Goal: Transaction & Acquisition: Purchase product/service

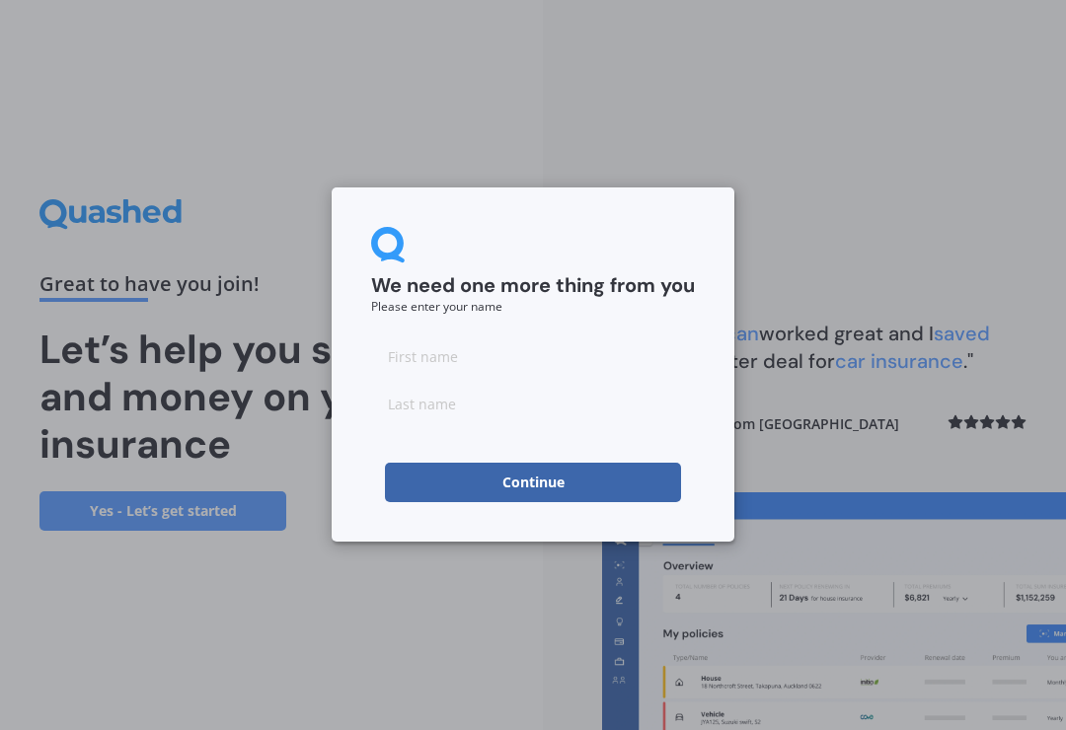
click at [458, 357] on input at bounding box center [533, 355] width 324 height 39
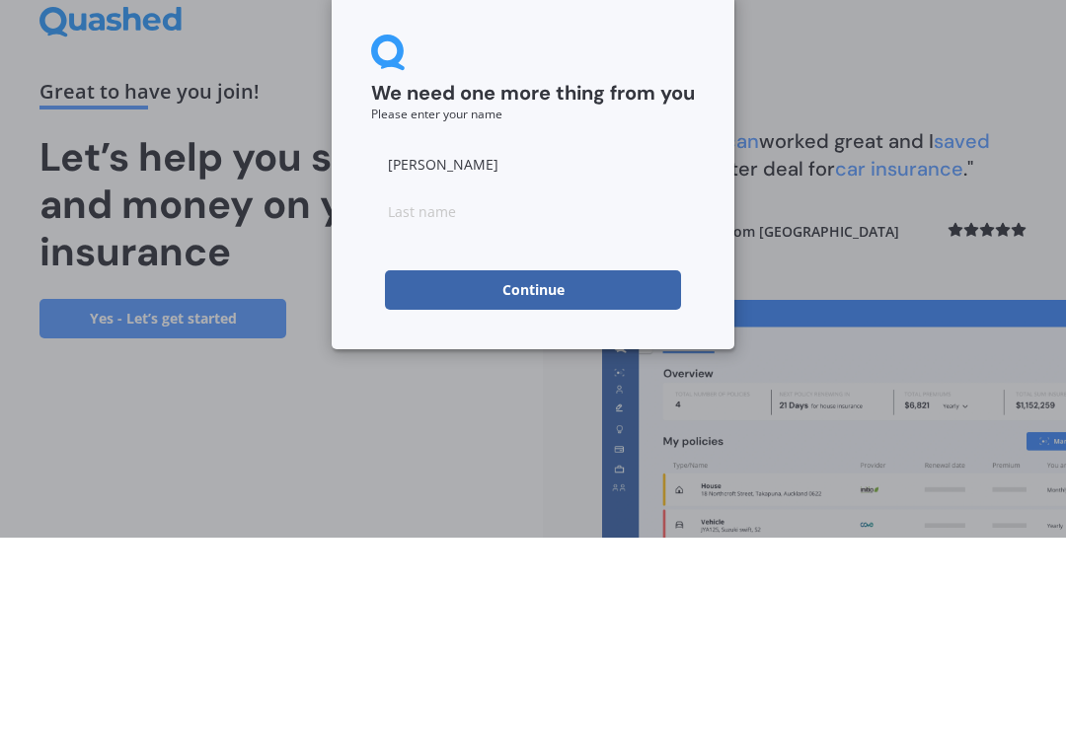
type input "[PERSON_NAME]"
click at [477, 384] on input at bounding box center [533, 403] width 324 height 39
type input "[PERSON_NAME]"
click at [573, 463] on button "Continue" at bounding box center [533, 482] width 296 height 39
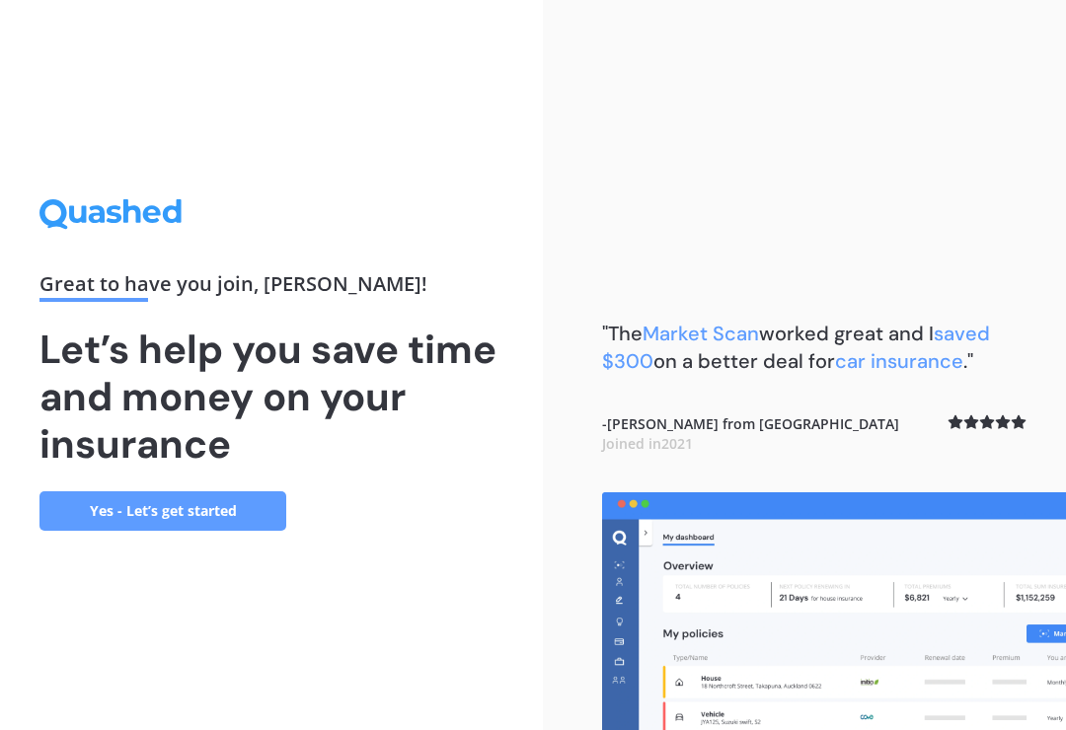
click at [229, 501] on link "Yes - Let’s get started" at bounding box center [162, 510] width 247 height 39
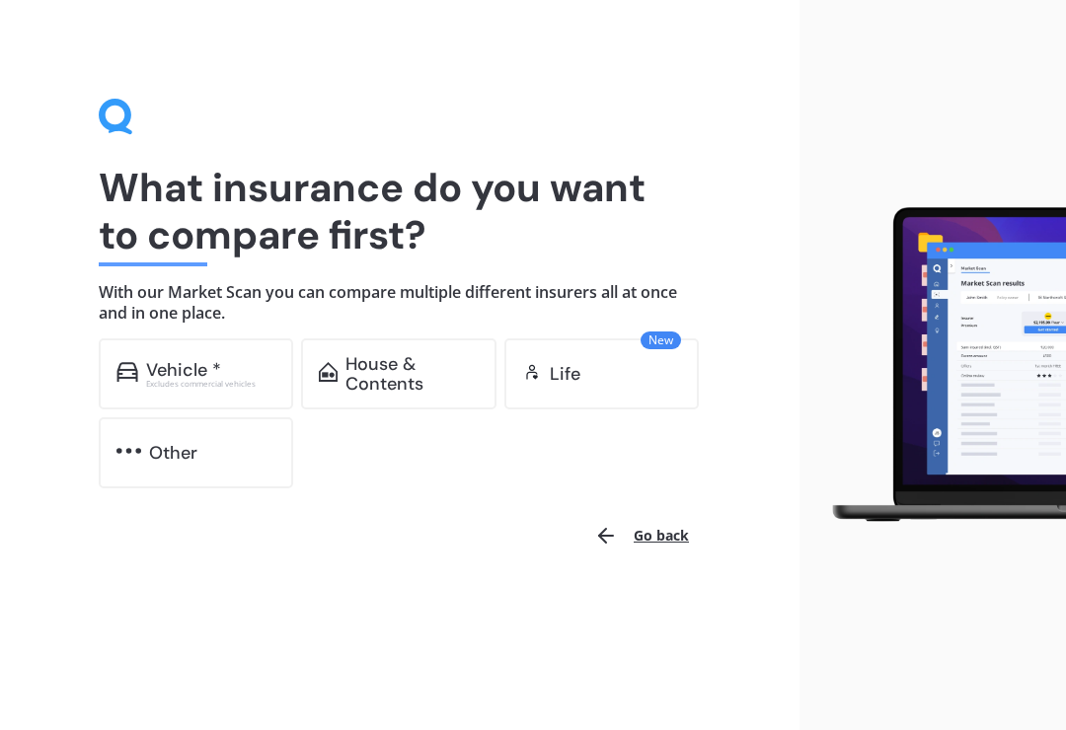
click at [230, 368] on div "Vehicle *" at bounding box center [211, 370] width 130 height 20
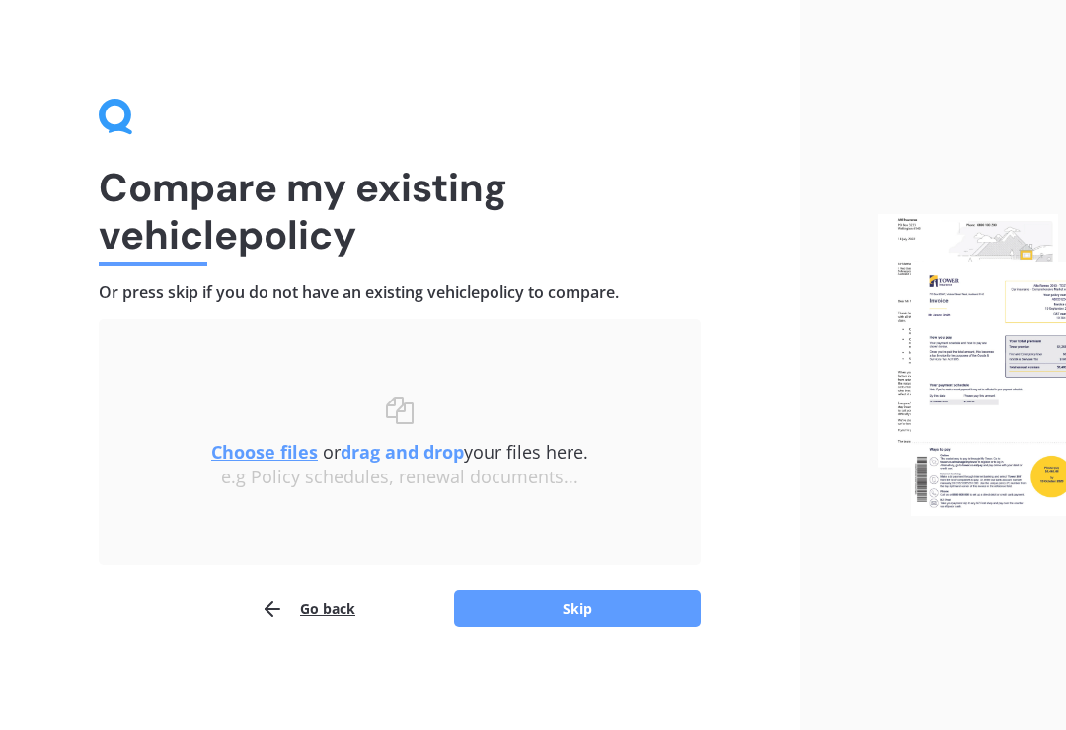
click at [673, 606] on button "Skip" at bounding box center [577, 608] width 247 height 37
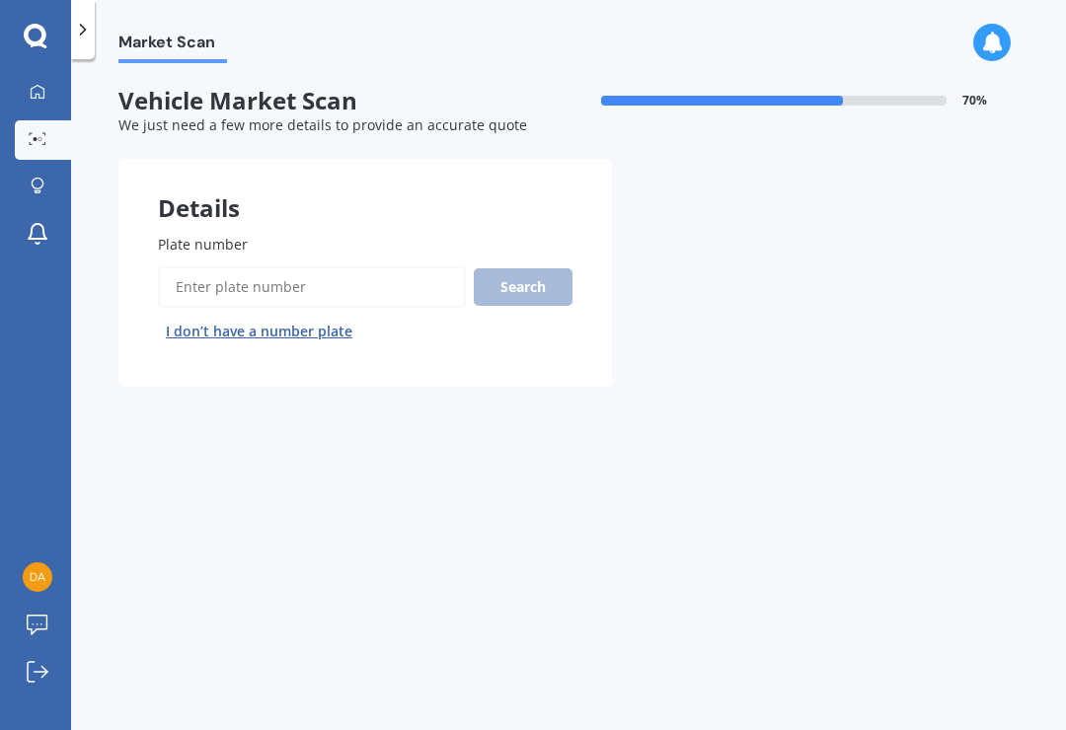
click at [326, 280] on input "Plate number" at bounding box center [312, 286] width 308 height 41
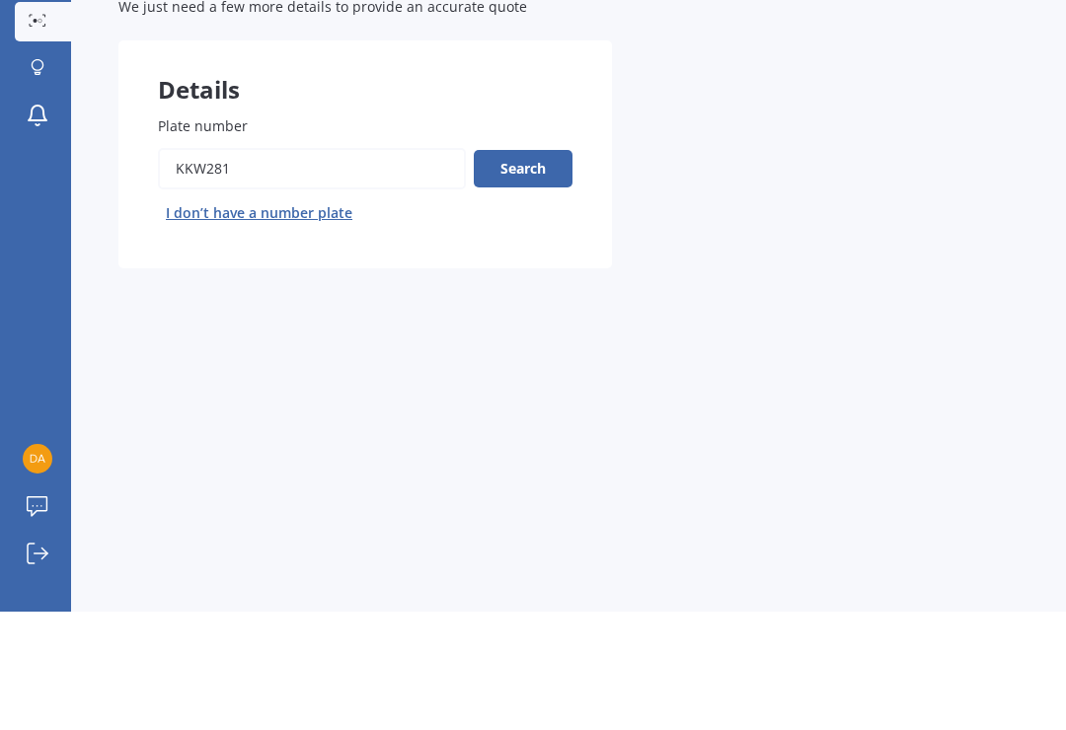
type input "Kkw281"
click at [549, 268] on button "Search" at bounding box center [523, 286] width 99 height 37
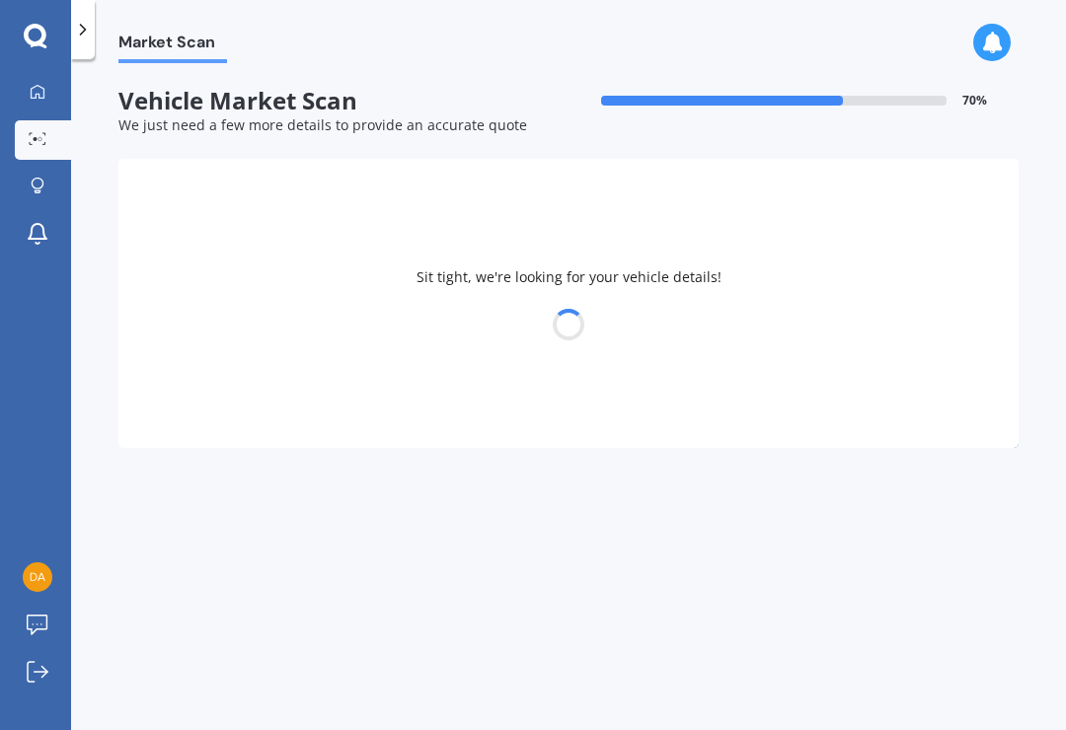
select select "MAZDA"
select select "DEMIO"
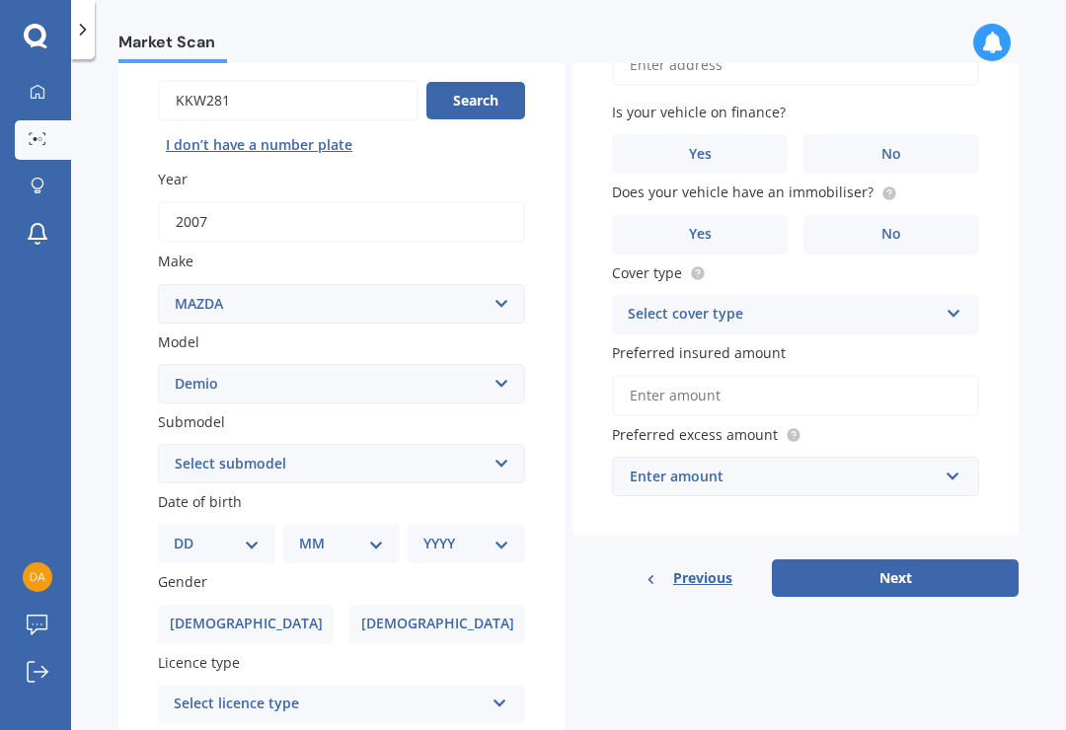
scroll to position [193, 0]
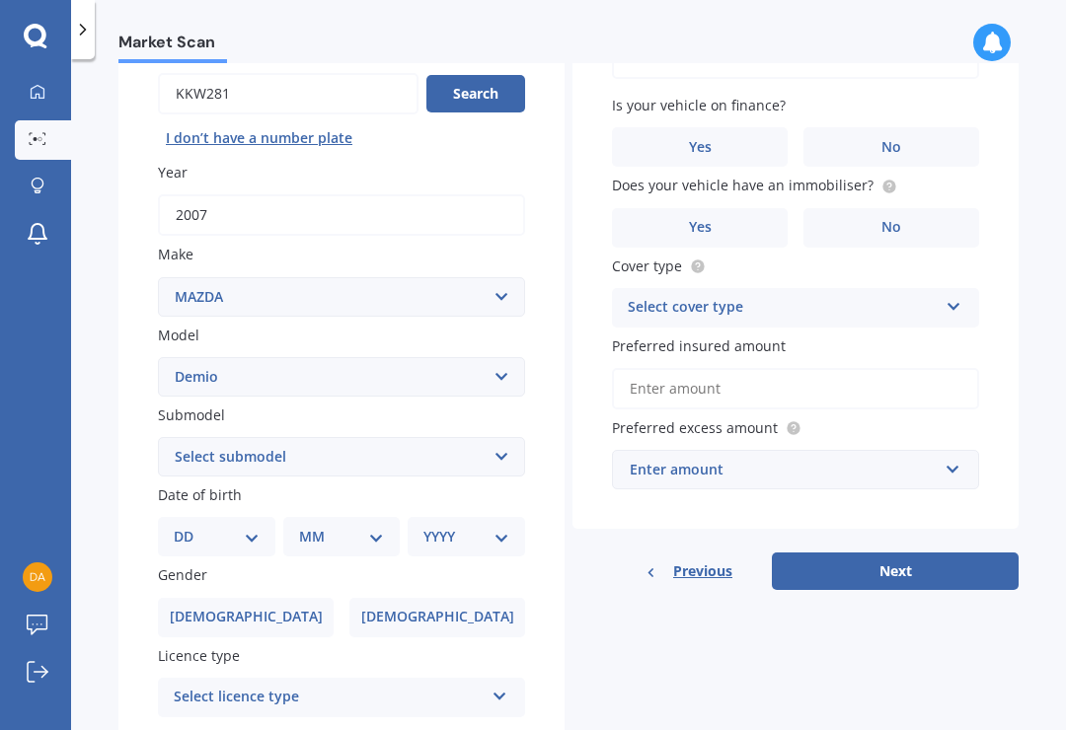
click at [250, 526] on select "DD 01 02 03 04 05 06 07 08 09 10 11 12 13 14 15 16 17 18 19 20 21 22 23 24 25 2…" at bounding box center [217, 537] width 86 height 22
select select "07"
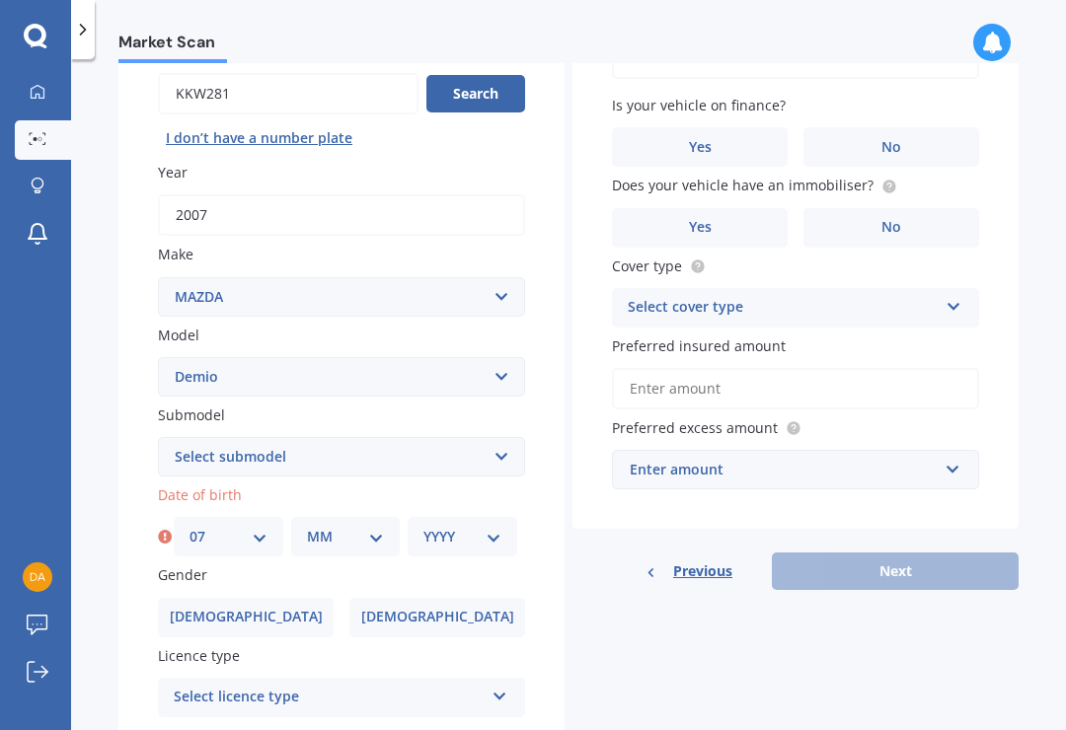
click at [336, 526] on select "MM 01 02 03 04 05 06 07 08 09 10 11 12" at bounding box center [346, 537] width 78 height 22
select select "03"
click at [473, 526] on select "YYYY 2025 2024 2023 2022 2021 2020 2019 2018 2017 2016 2015 2014 2013 2012 2011…" at bounding box center [462, 537] width 78 height 22
select select "2002"
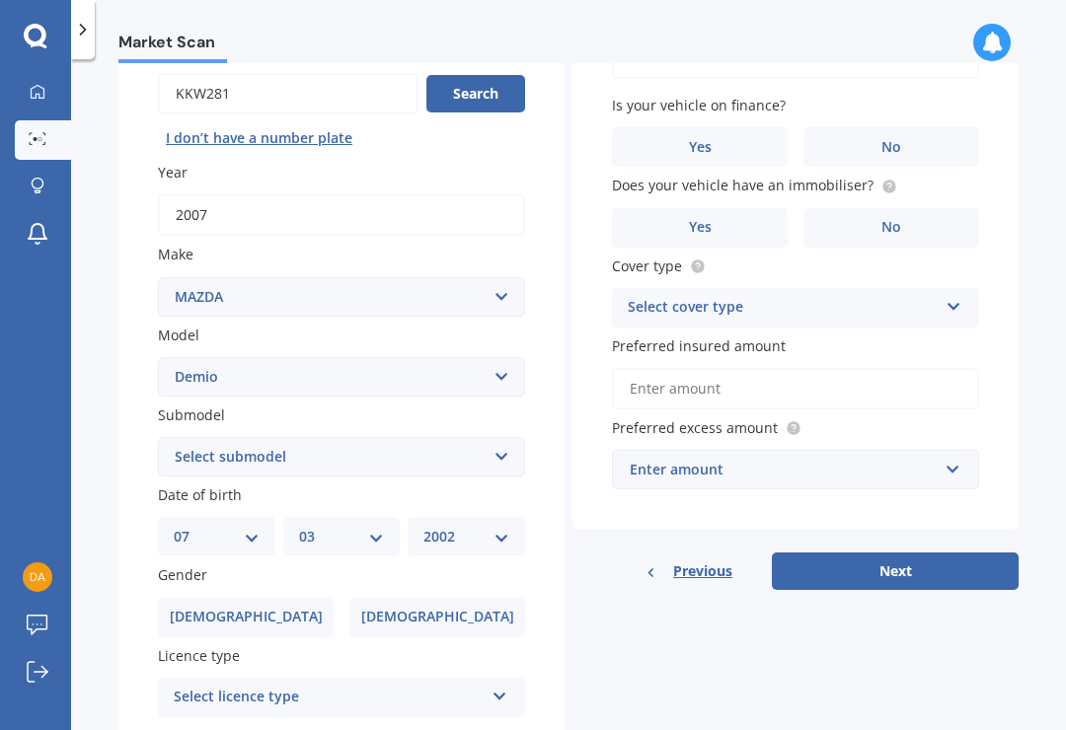
click at [275, 598] on label "[DEMOGRAPHIC_DATA]" at bounding box center [246, 617] width 176 height 39
click at [0, 0] on input "[DEMOGRAPHIC_DATA]" at bounding box center [0, 0] width 0 height 0
click at [471, 686] on div "Select licence type" at bounding box center [329, 698] width 310 height 24
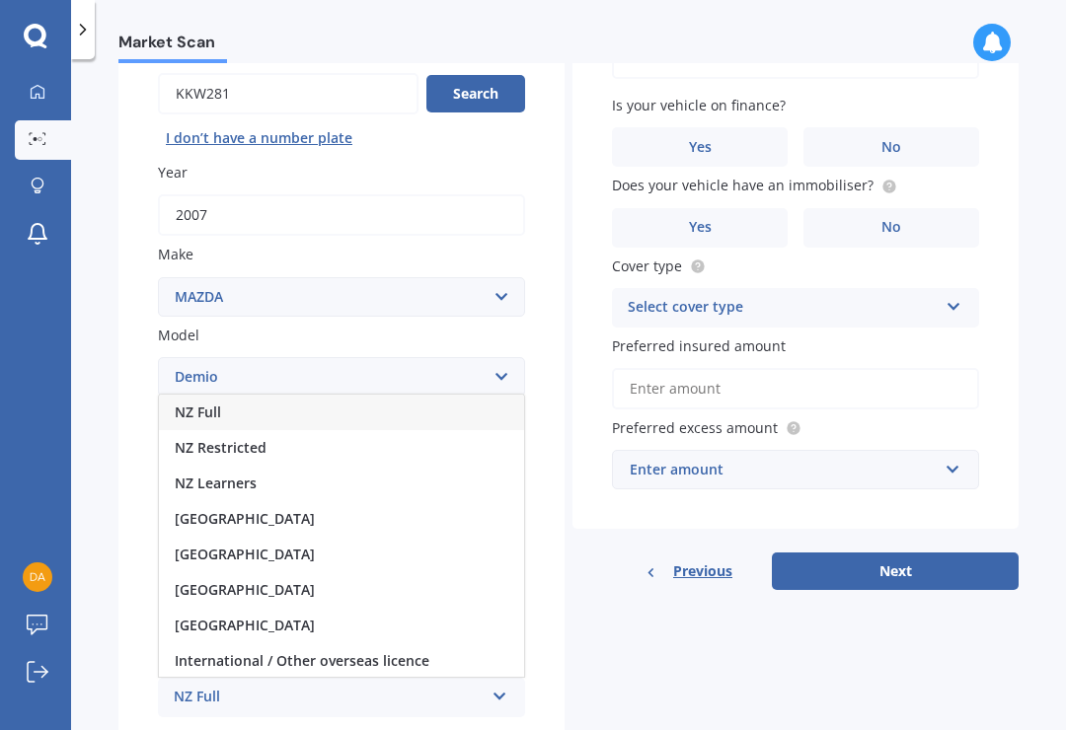
click at [227, 395] on div "NZ Full" at bounding box center [341, 413] width 365 height 36
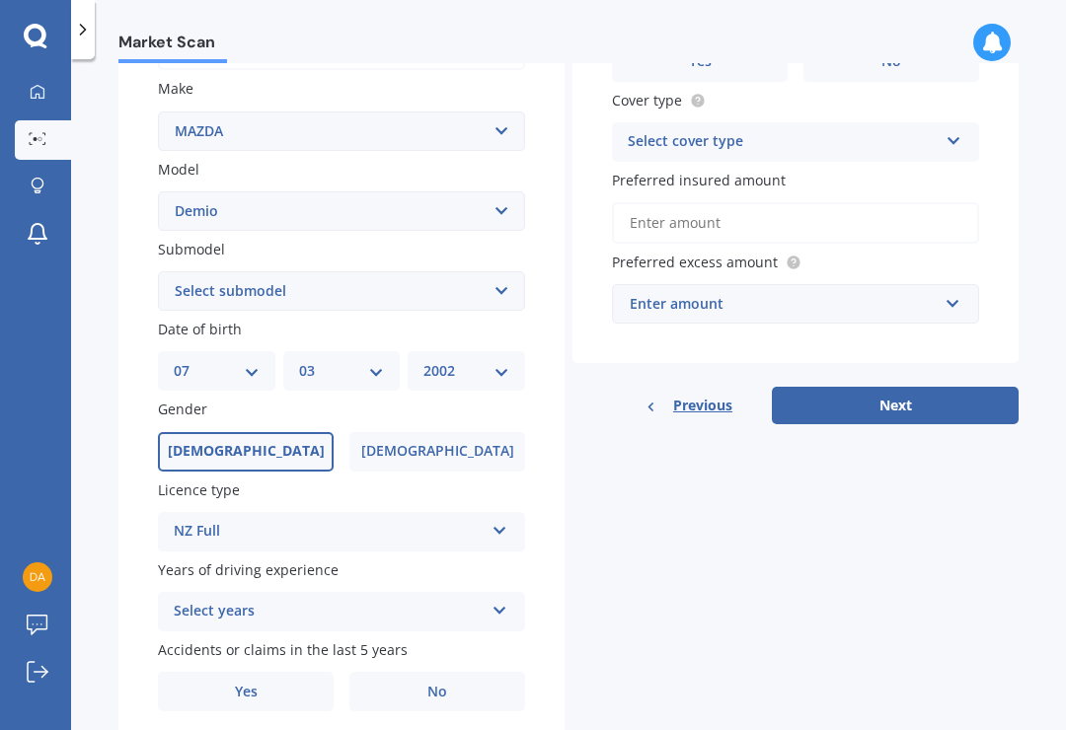
scroll to position [366, 0]
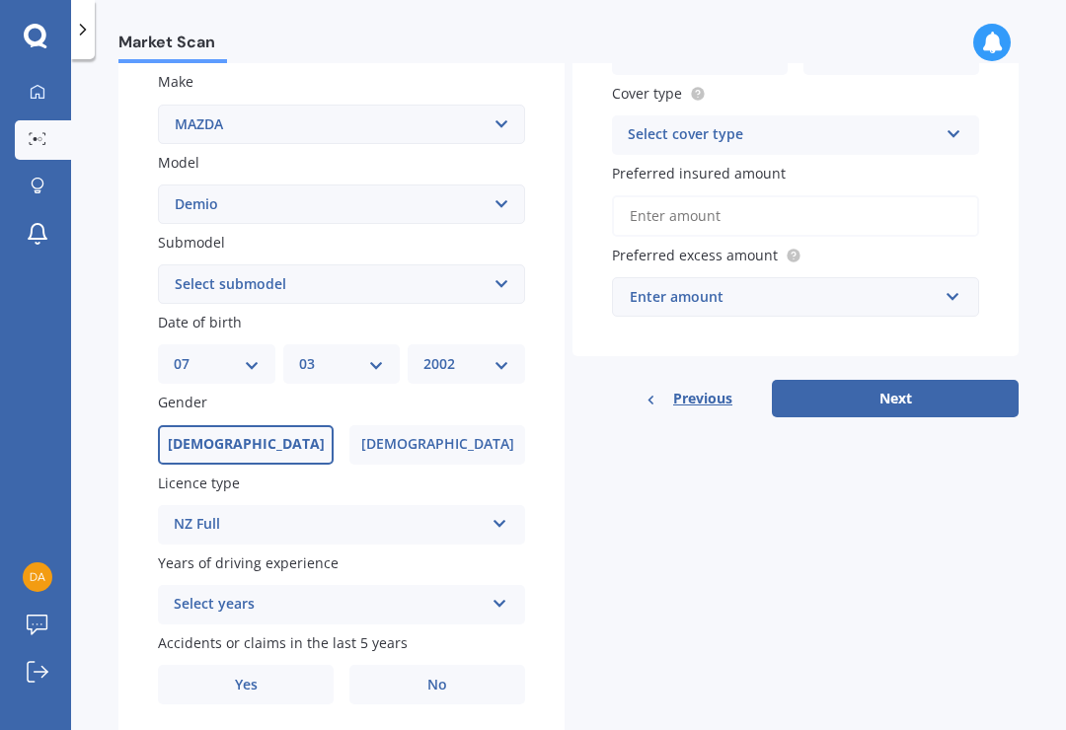
click at [505, 593] on icon at bounding box center [499, 600] width 17 height 14
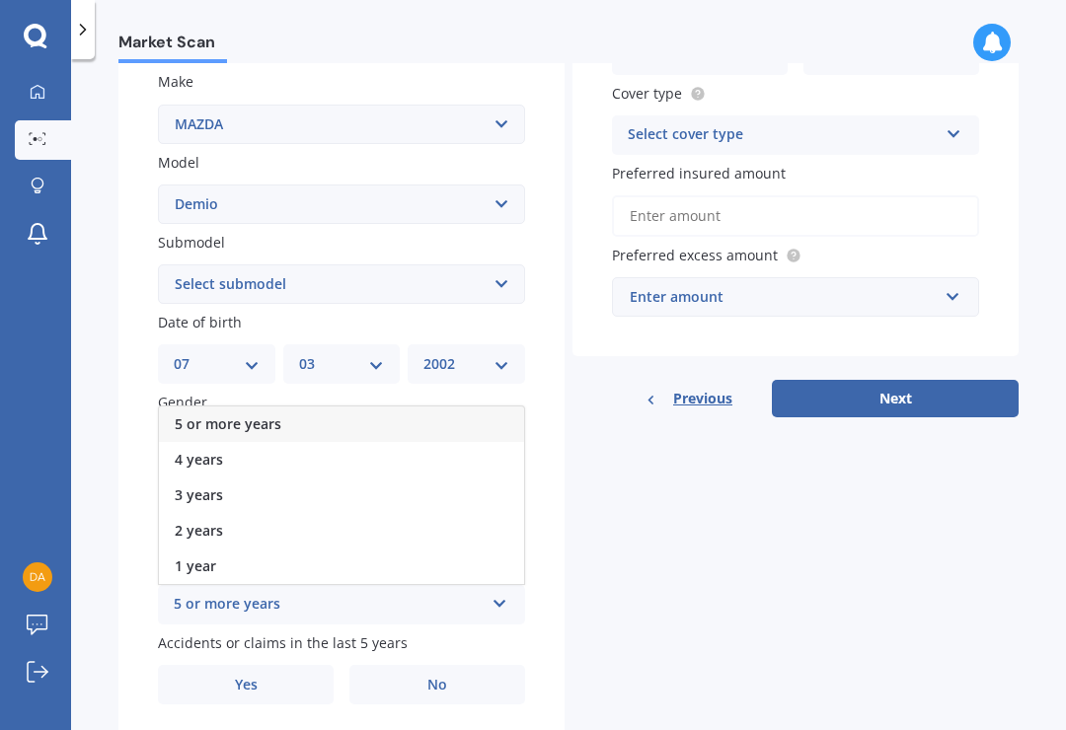
click at [368, 407] on div "5 or more years" at bounding box center [341, 425] width 365 height 36
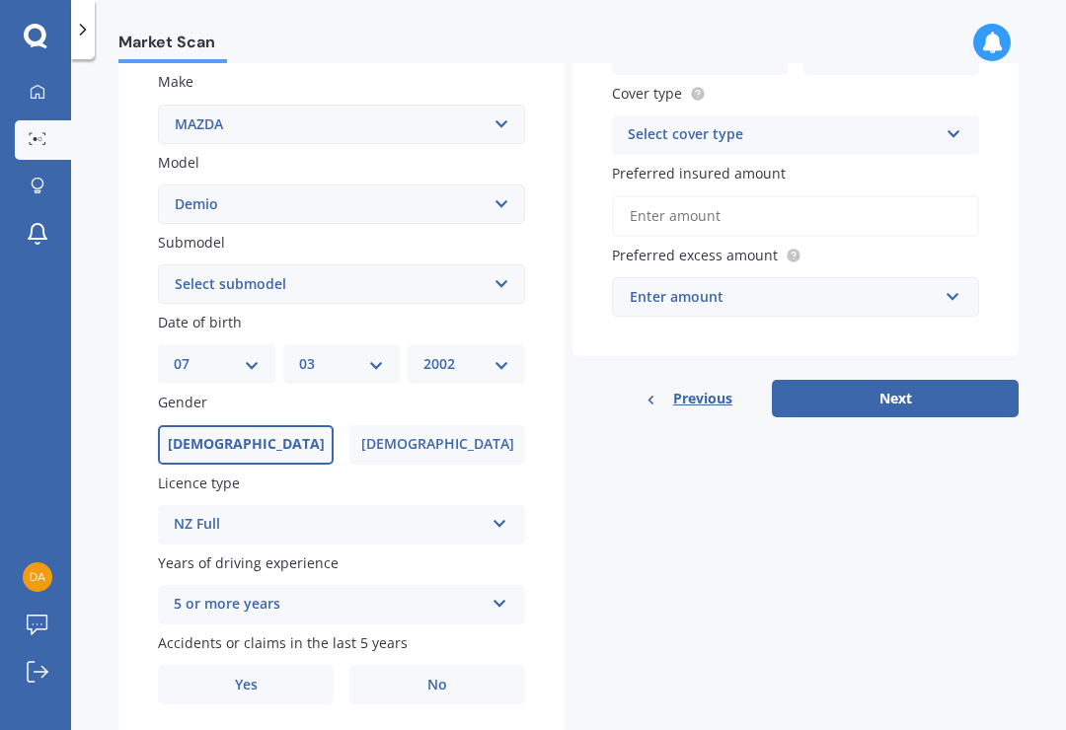
click at [452, 665] on label "No" at bounding box center [437, 684] width 176 height 39
click at [0, 0] on input "No" at bounding box center [0, 0] width 0 height 0
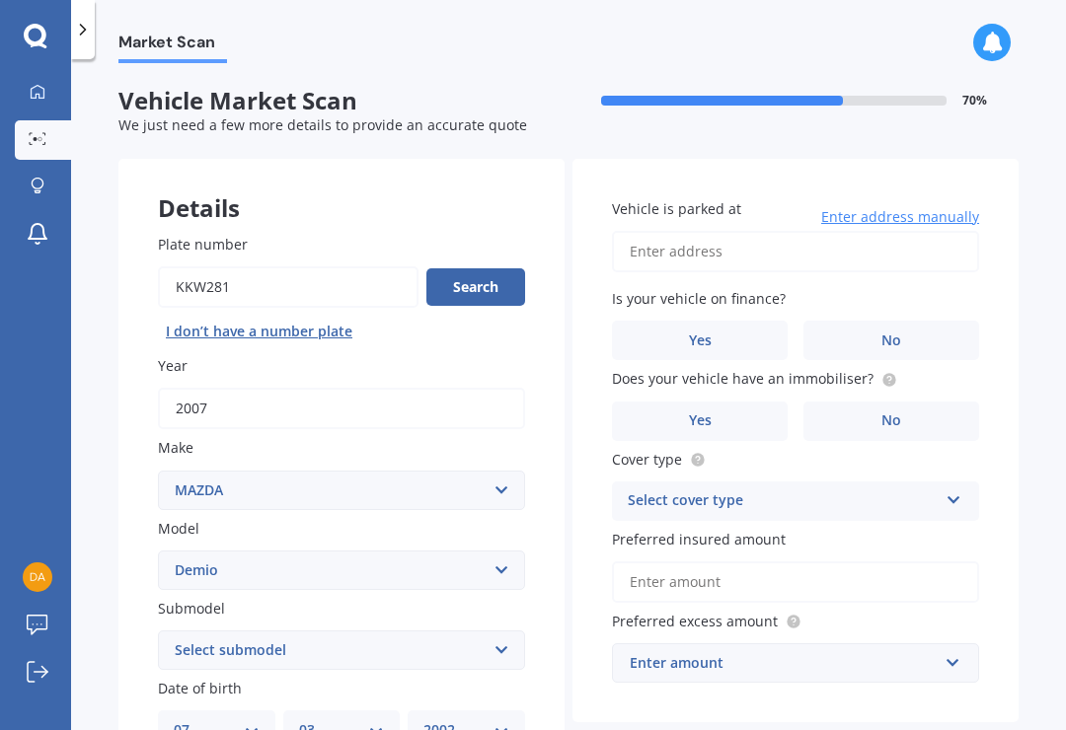
scroll to position [0, 0]
click at [755, 234] on input "Vehicle is parked at" at bounding box center [795, 251] width 367 height 41
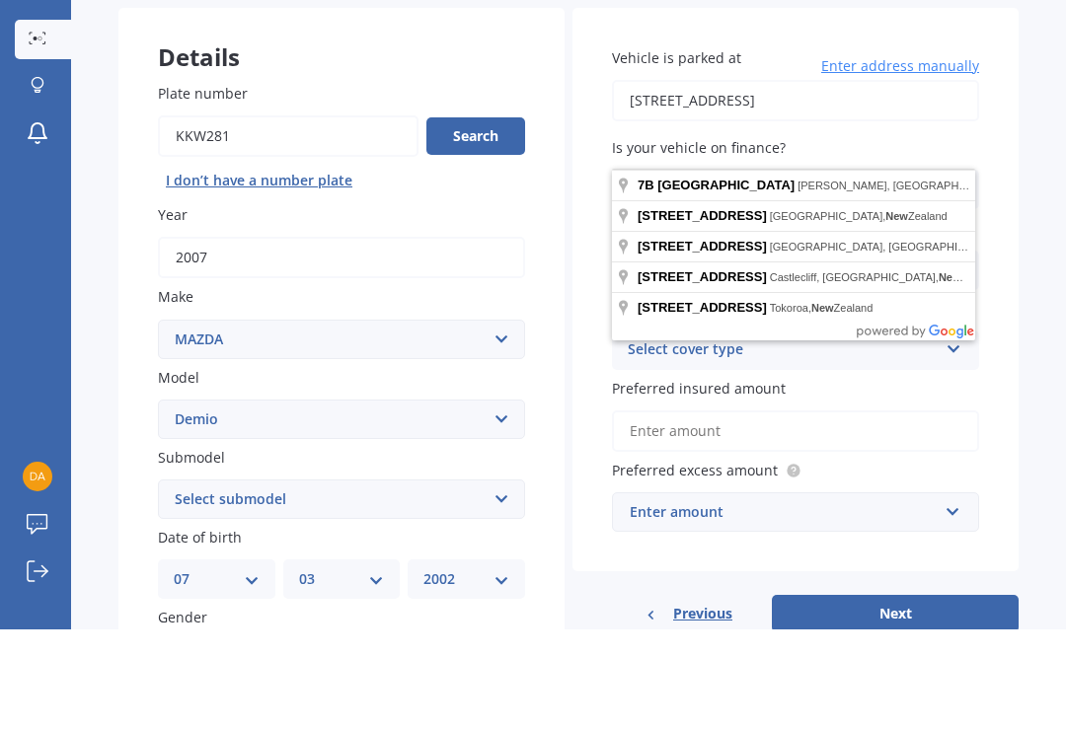
scroll to position [49, 0]
click at [953, 158] on span "Enter address manually" at bounding box center [900, 168] width 158 height 20
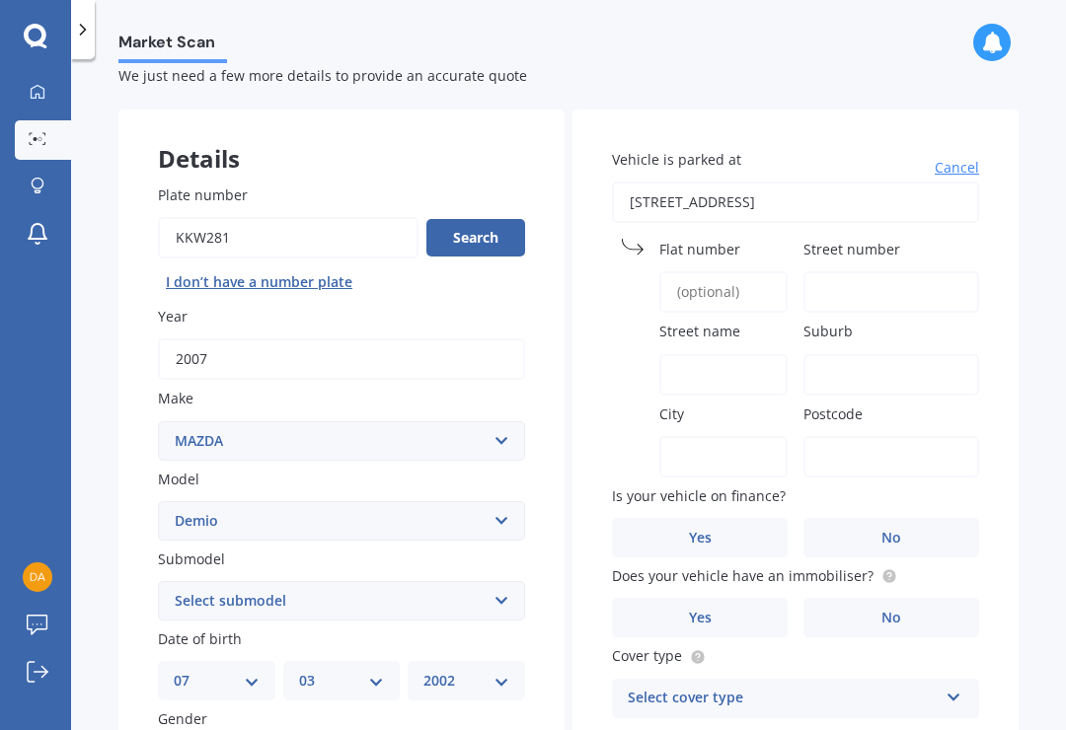
click at [796, 182] on input "[STREET_ADDRESS]" at bounding box center [795, 202] width 367 height 41
type input "[STREET_ADDRESS][PERSON_NAME]"
type input "7B"
type input "[GEOGRAPHIC_DATA]"
type input "New [PERSON_NAME]"
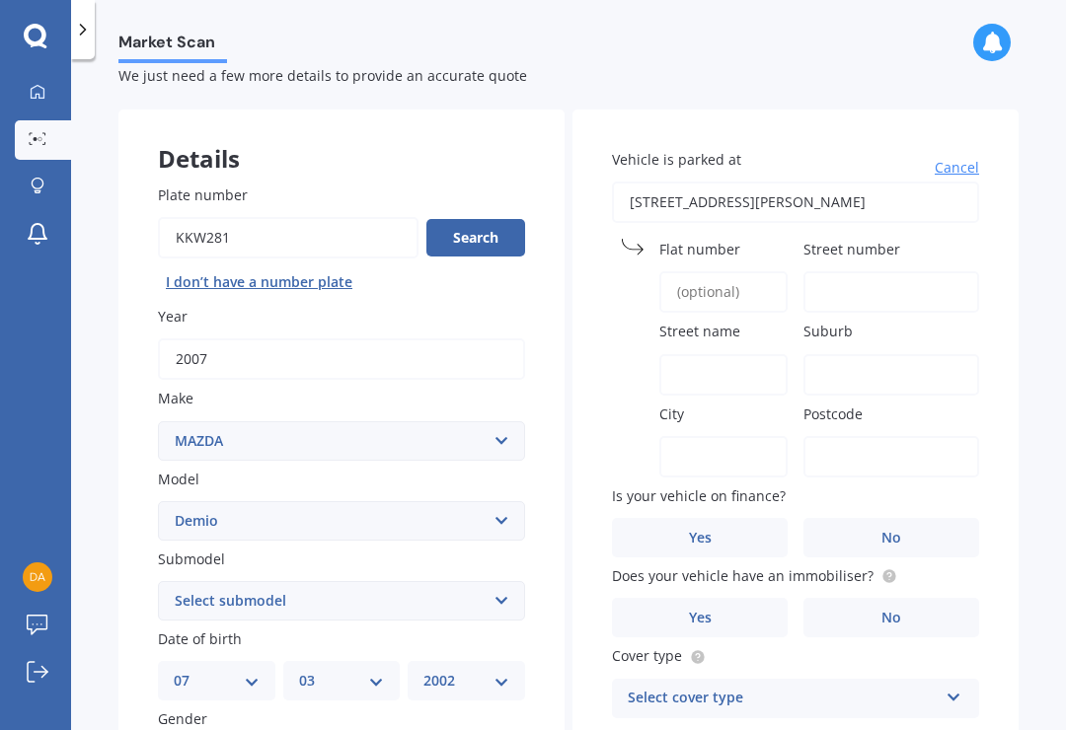
type input "[GEOGRAPHIC_DATA]"
type input "0600"
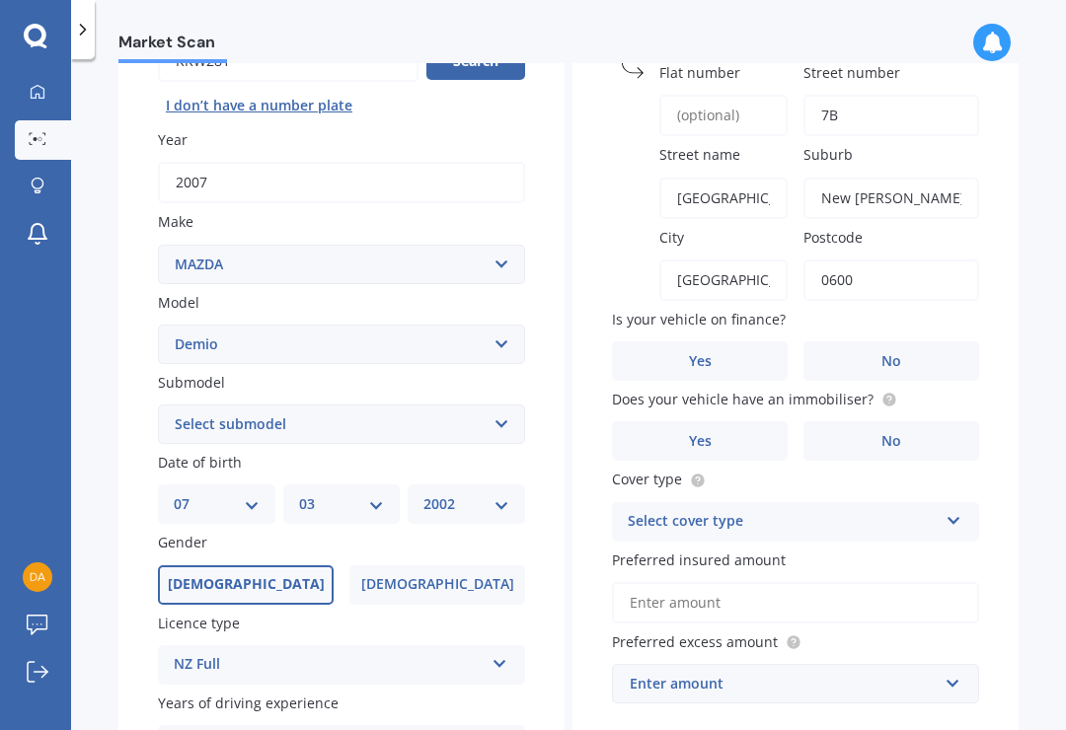
scroll to position [234, 0]
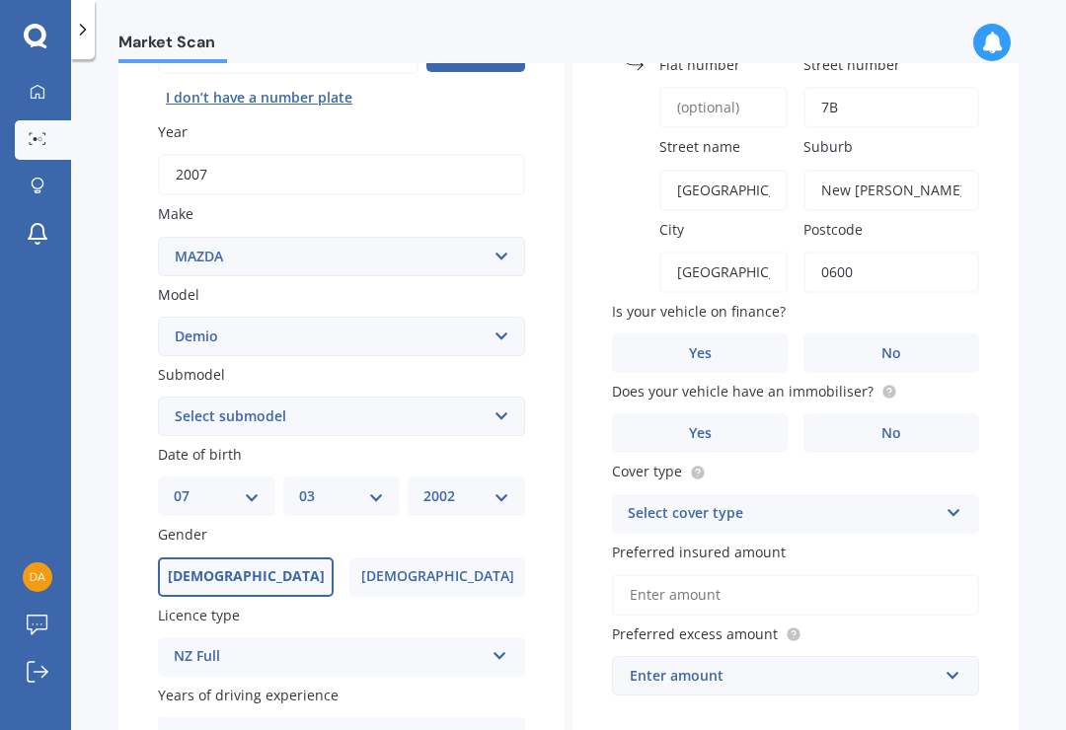
click at [923, 334] on label "No" at bounding box center [891, 353] width 176 height 39
click at [0, 0] on input "No" at bounding box center [0, 0] width 0 height 0
click at [931, 413] on label "No" at bounding box center [891, 432] width 176 height 39
click at [0, 0] on input "No" at bounding box center [0, 0] width 0 height 0
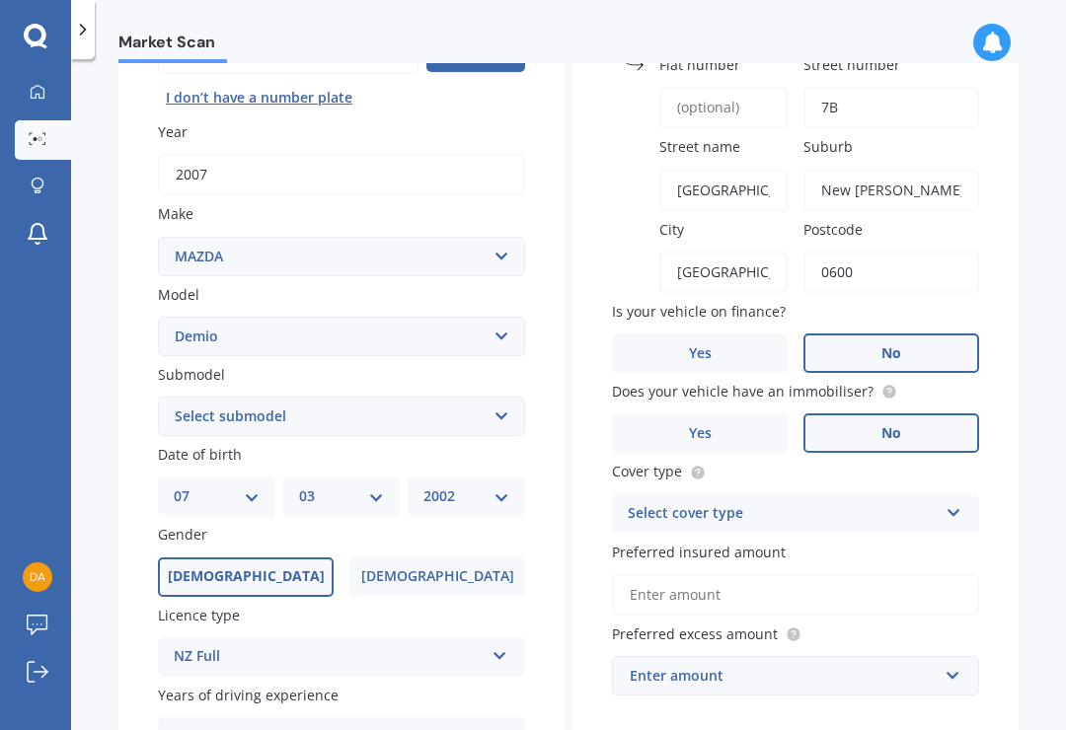
click at [859, 502] on div "Select cover type" at bounding box center [783, 514] width 310 height 24
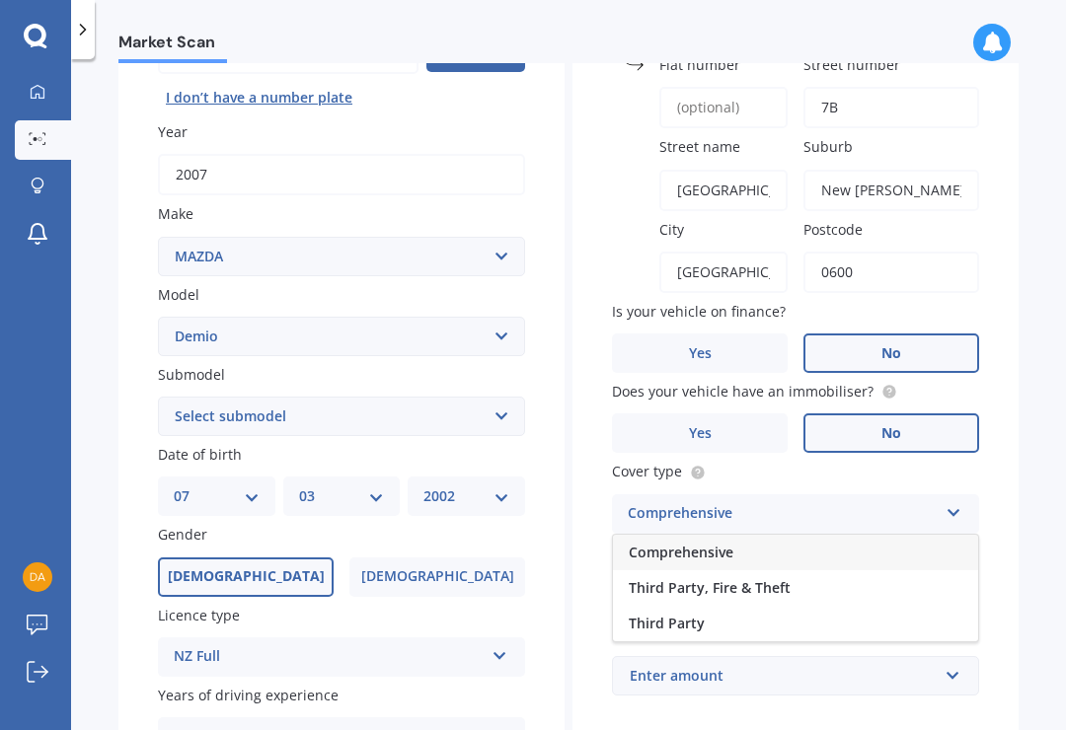
click at [706, 543] on span "Comprehensive" at bounding box center [681, 552] width 105 height 19
click at [710, 574] on input "Preferred insured amount" at bounding box center [795, 594] width 367 height 41
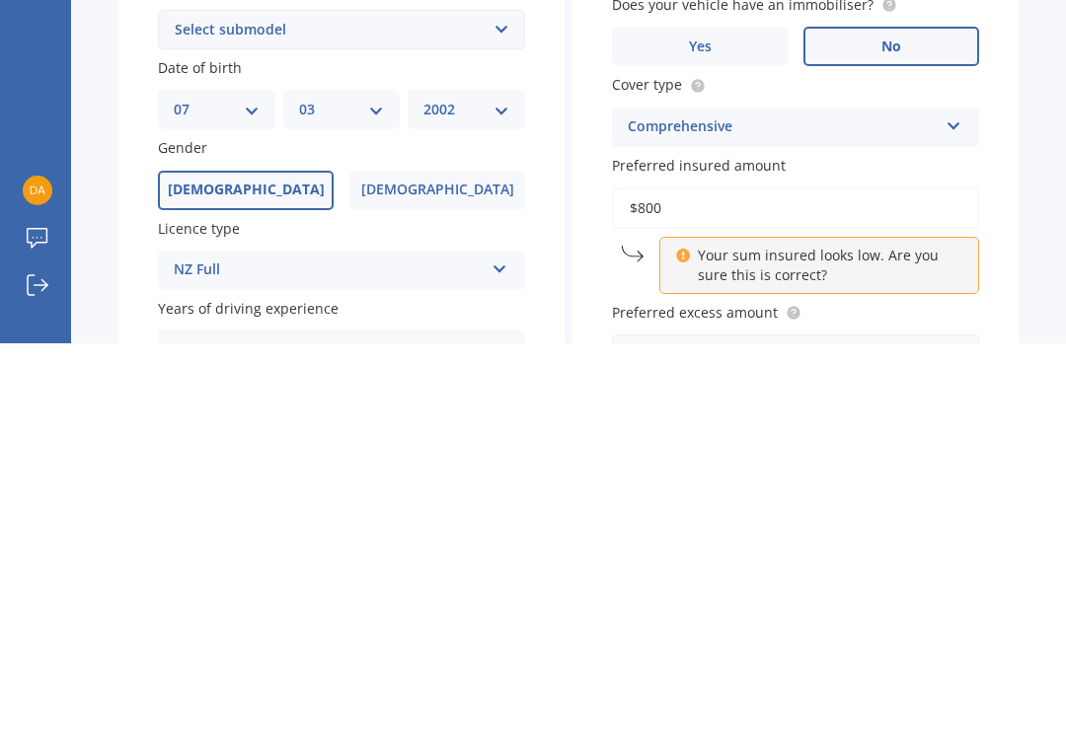
type input "$8,000"
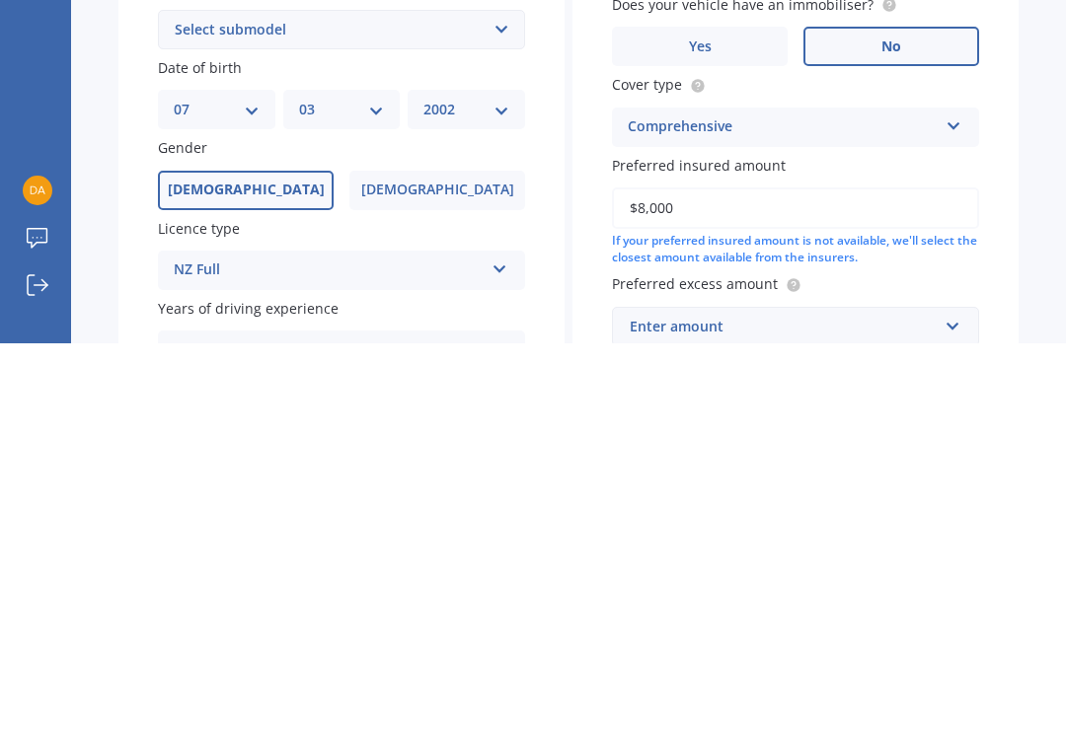
click at [911, 703] on div "Enter amount" at bounding box center [784, 714] width 308 height 22
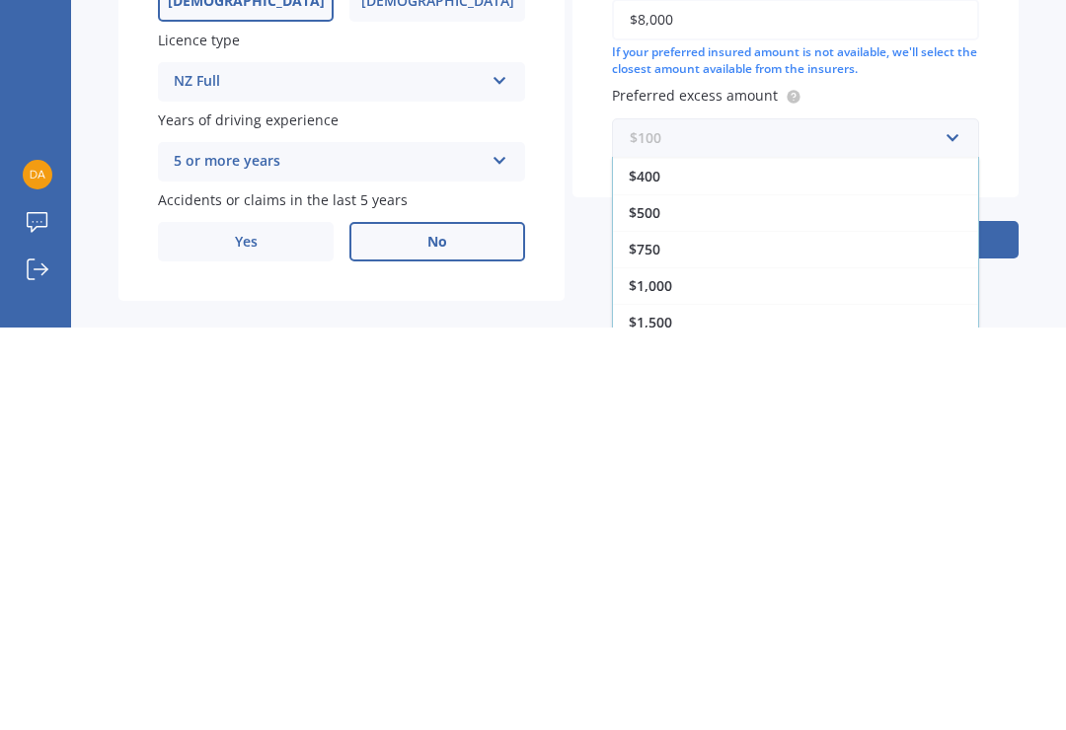
scroll to position [36, 0]
click at [669, 597] on div "$500" at bounding box center [795, 615] width 365 height 37
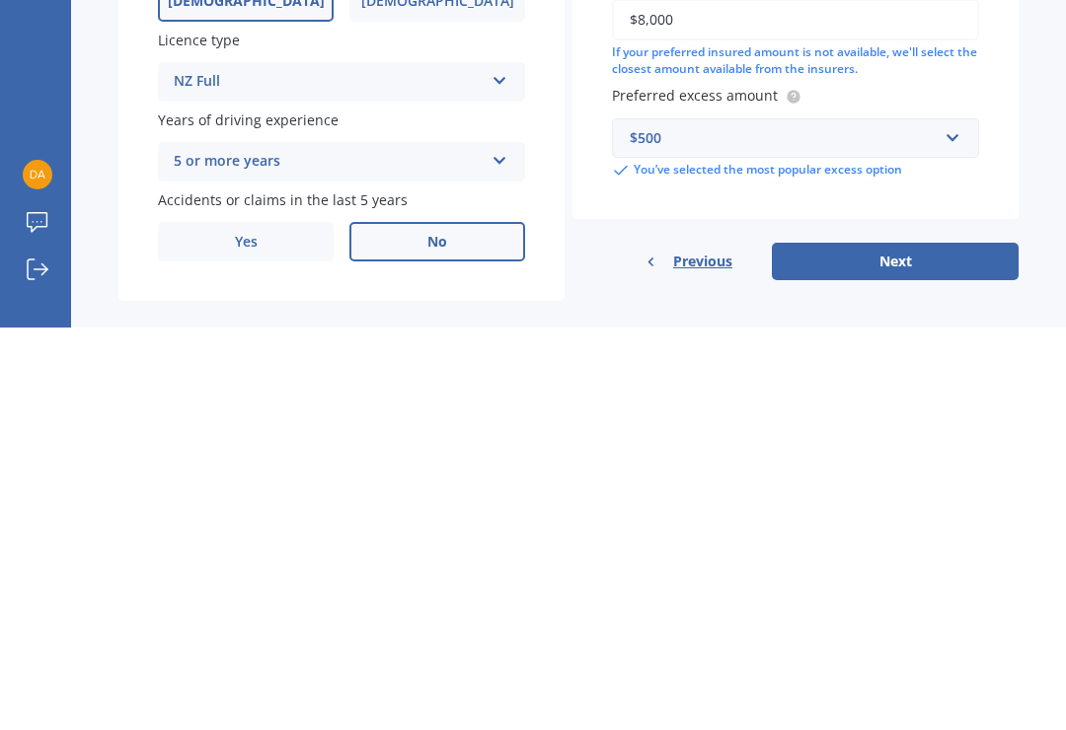
scroll to position [384, 0]
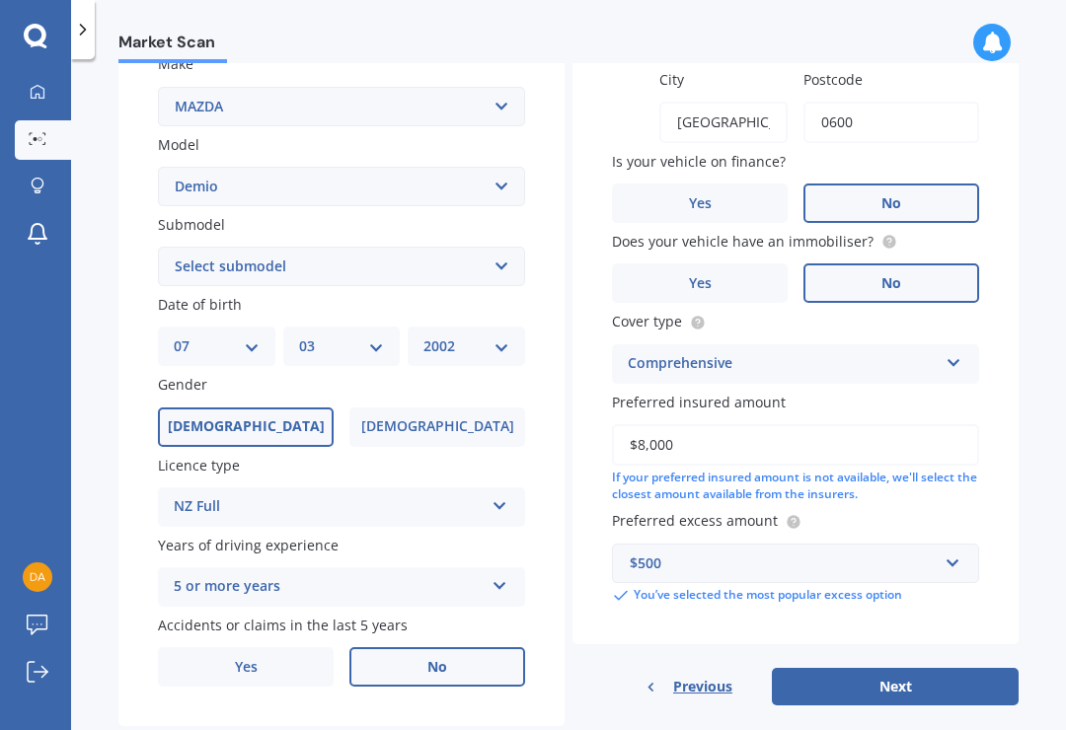
click at [969, 668] on button "Next" at bounding box center [895, 686] width 247 height 37
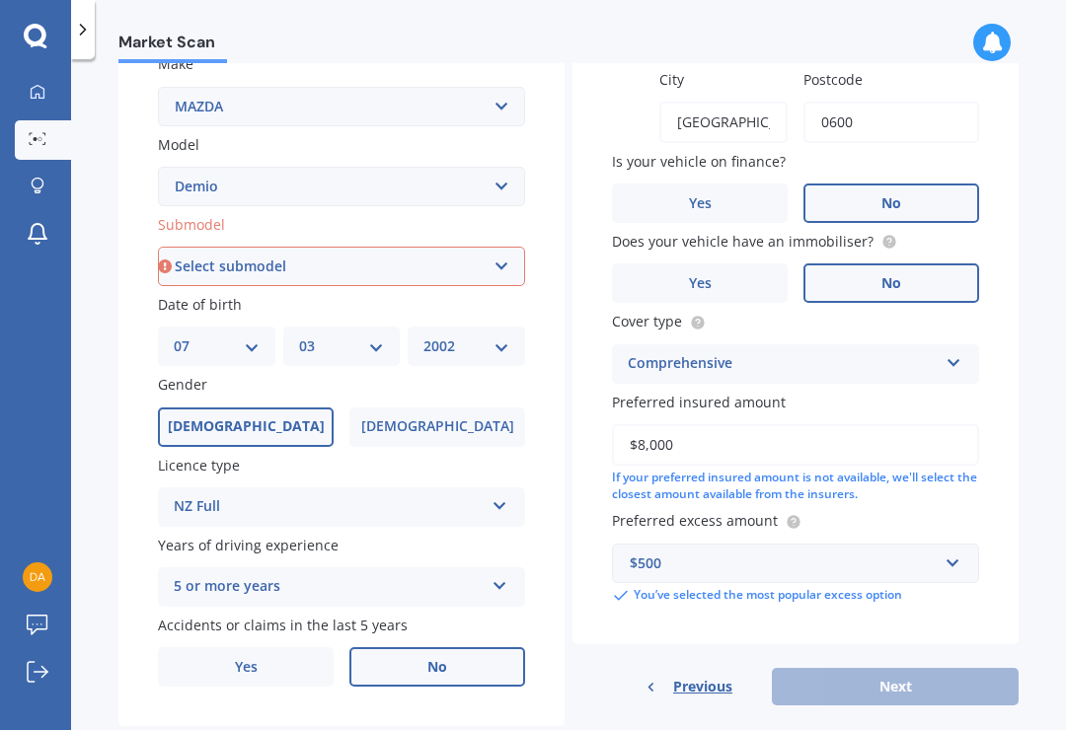
click at [457, 247] on select "Select submodel (All) Diesel Petrol XD Touring Turbo Diesel" at bounding box center [341, 266] width 367 height 39
select select "PETROL"
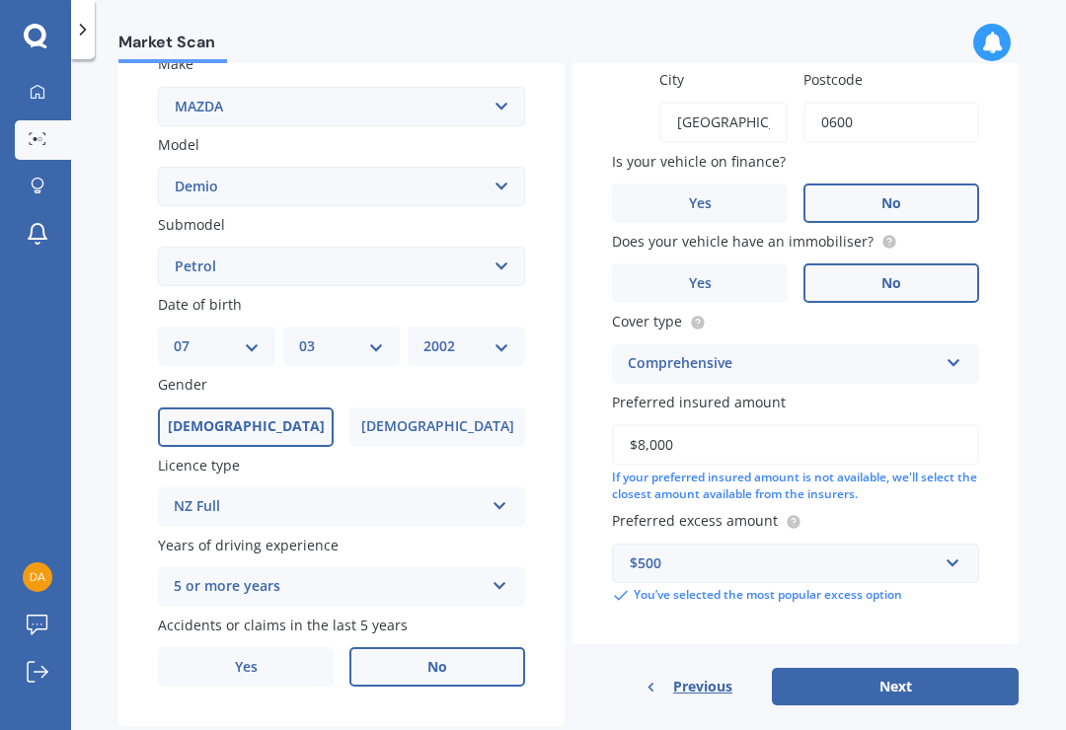
click at [950, 668] on button "Next" at bounding box center [895, 686] width 247 height 37
select select "07"
select select "03"
select select "2002"
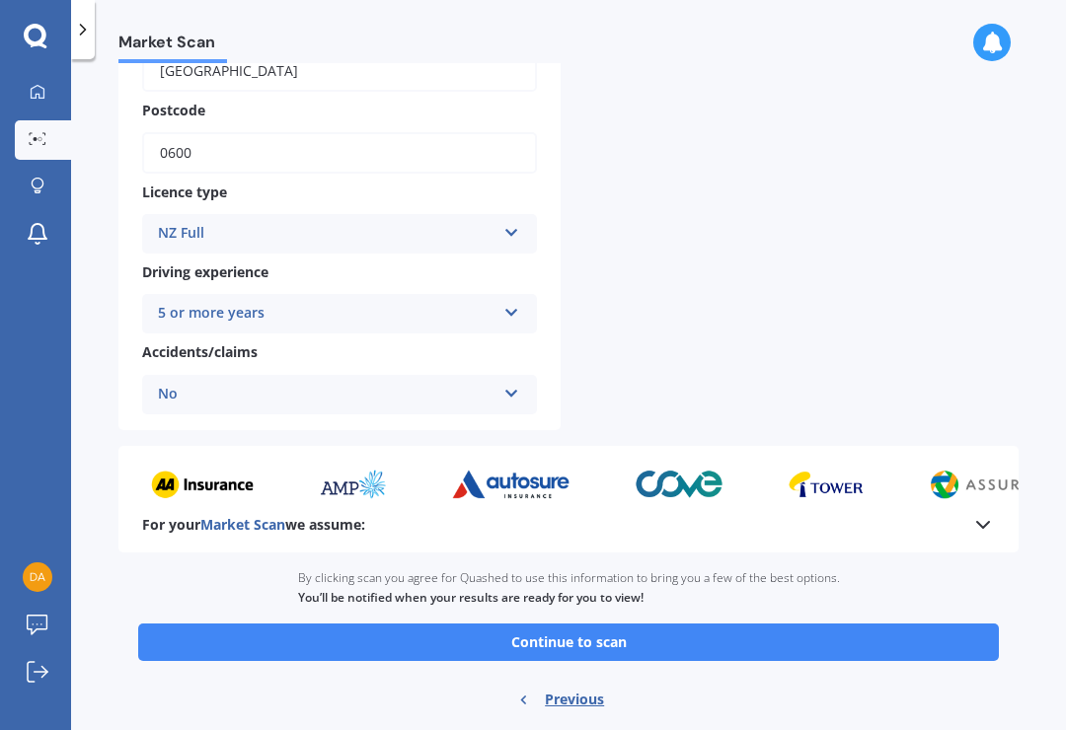
scroll to position [645, 0]
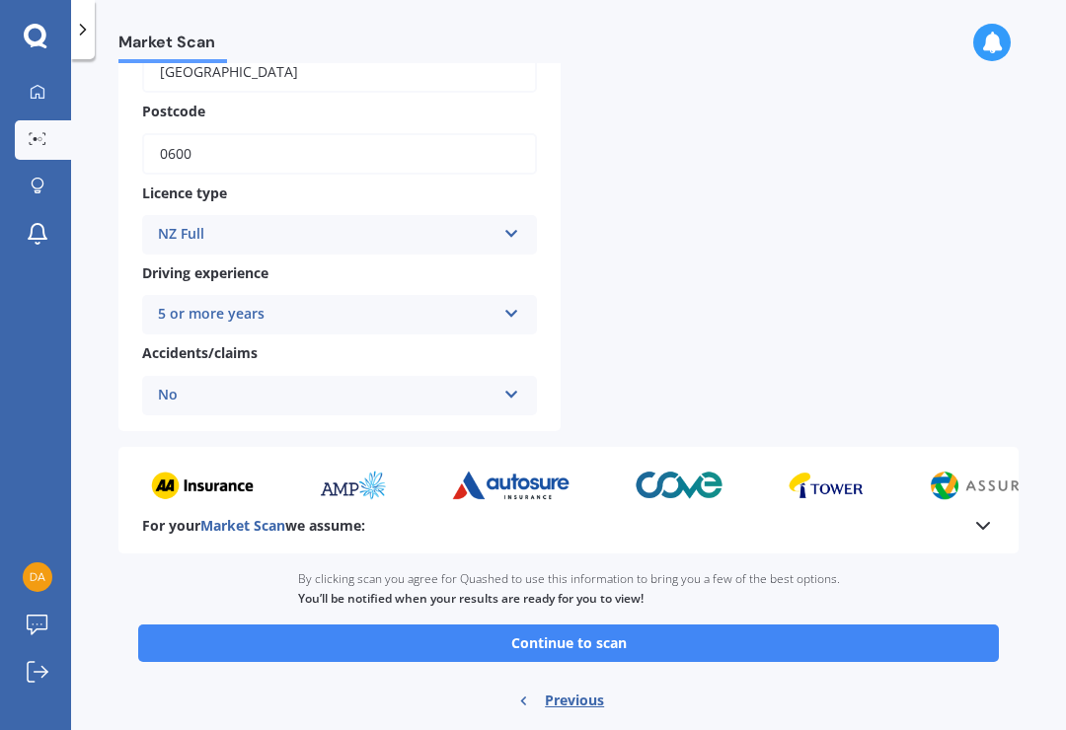
click at [851, 625] on button "Continue to scan" at bounding box center [568, 643] width 860 height 37
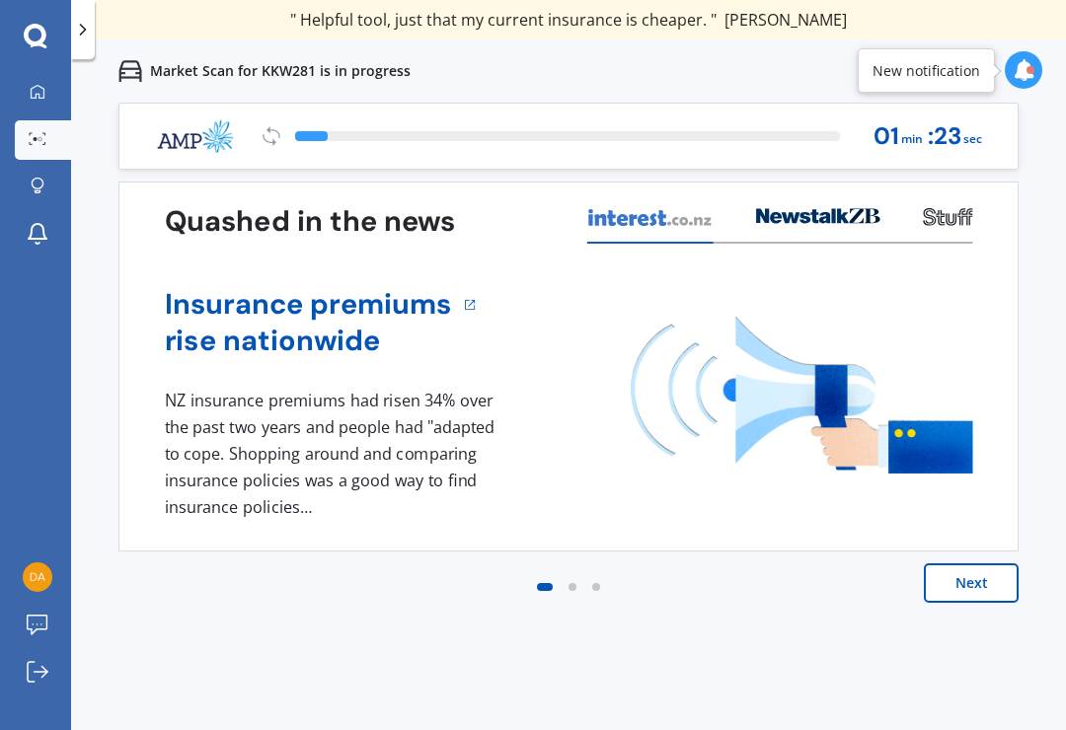
click at [995, 581] on button "Next" at bounding box center [971, 582] width 95 height 39
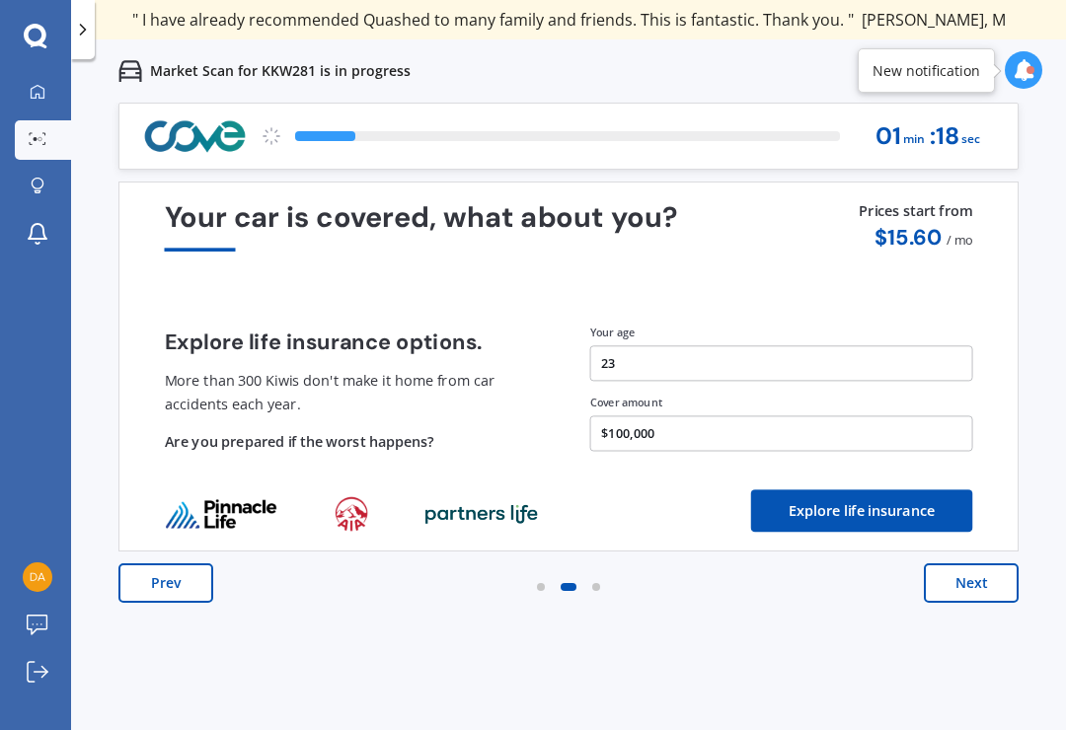
click at [987, 596] on button "Next" at bounding box center [971, 582] width 95 height 39
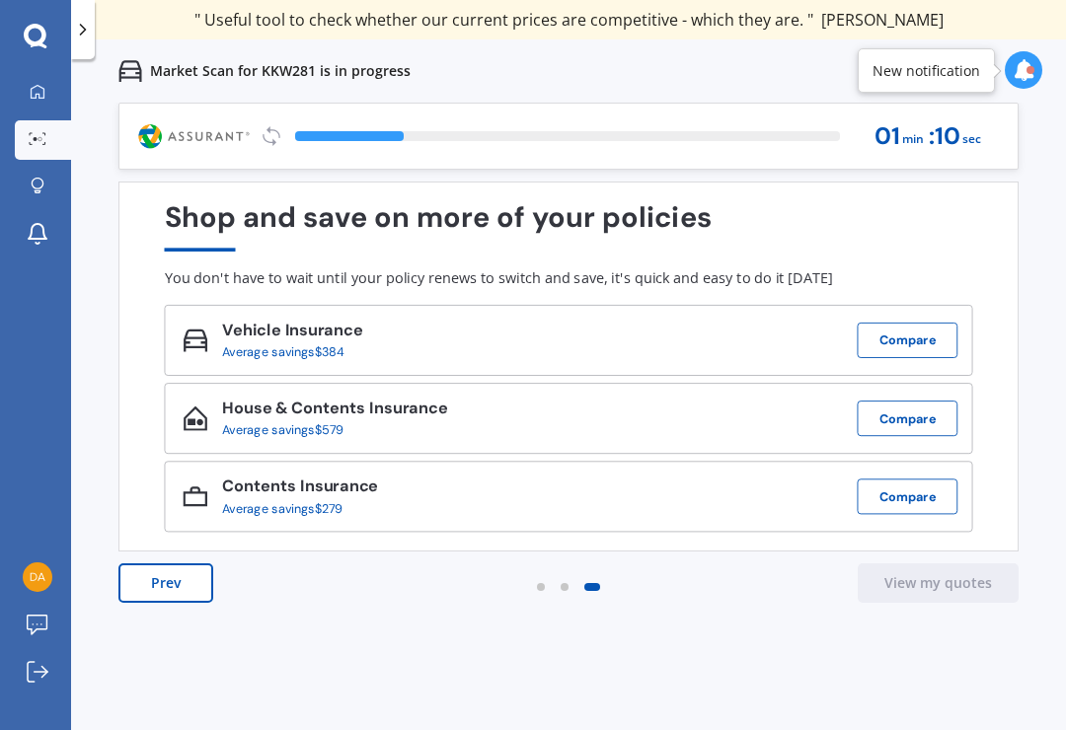
click at [923, 346] on button "Compare" at bounding box center [907, 341] width 101 height 36
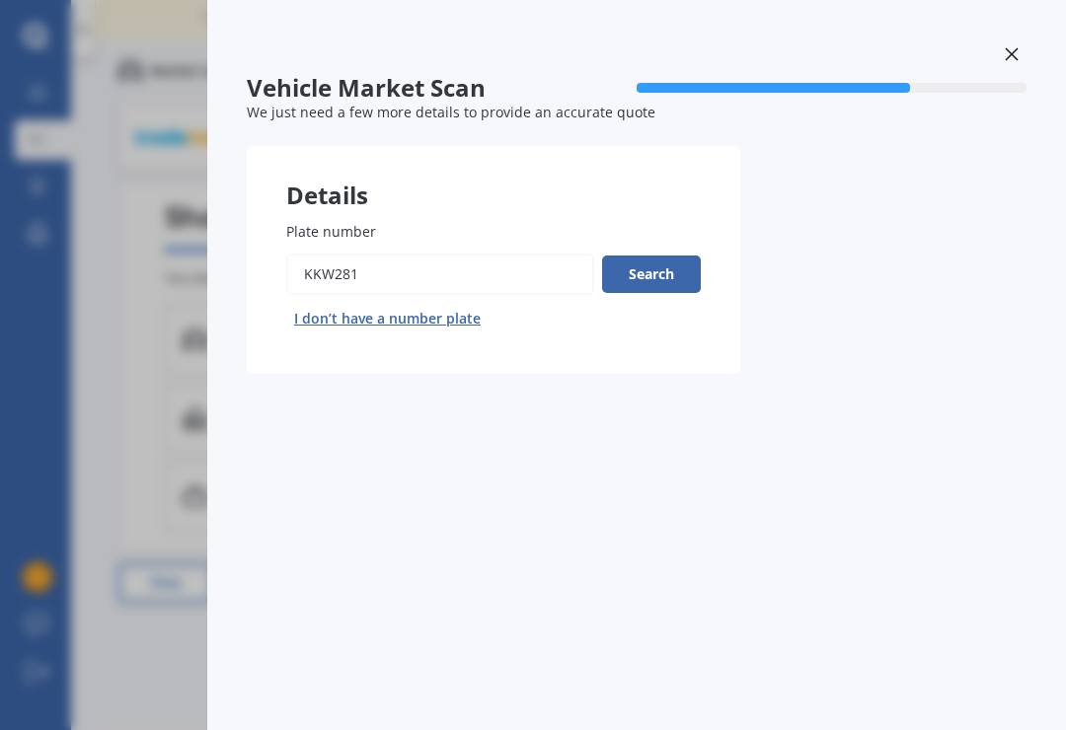
click at [676, 276] on button "Search" at bounding box center [651, 274] width 99 height 37
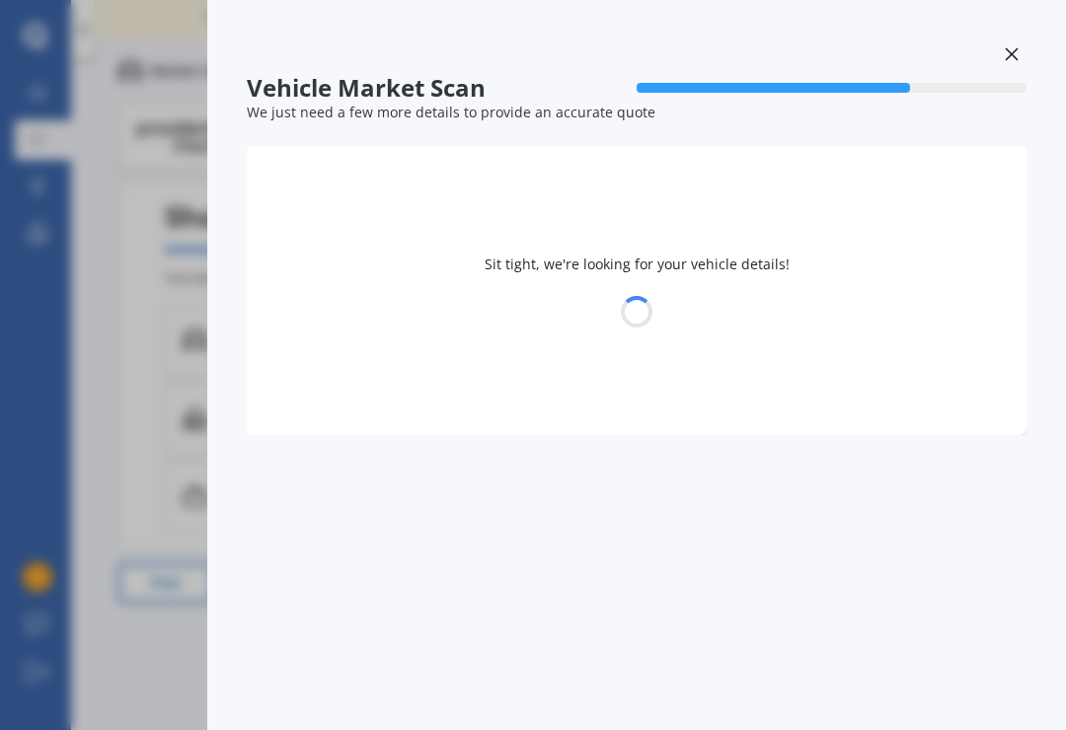
select select "MAZDA"
select select "DEMIO"
select select "07"
select select "03"
select select "2002"
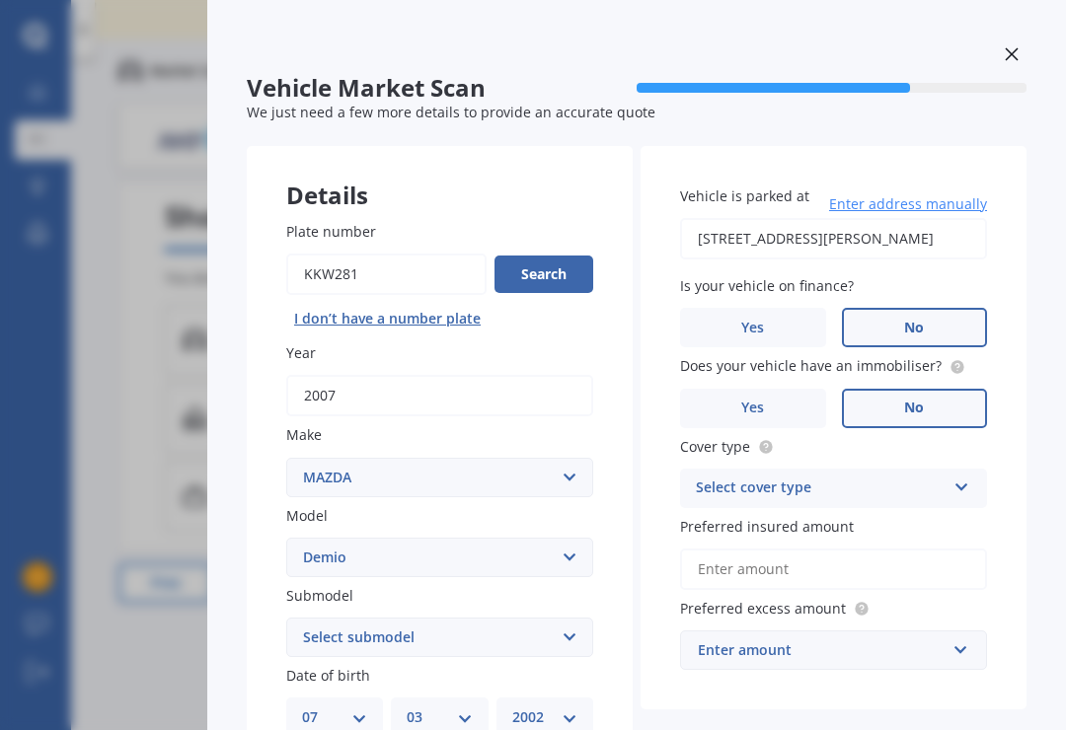
click at [956, 483] on icon at bounding box center [961, 484] width 17 height 14
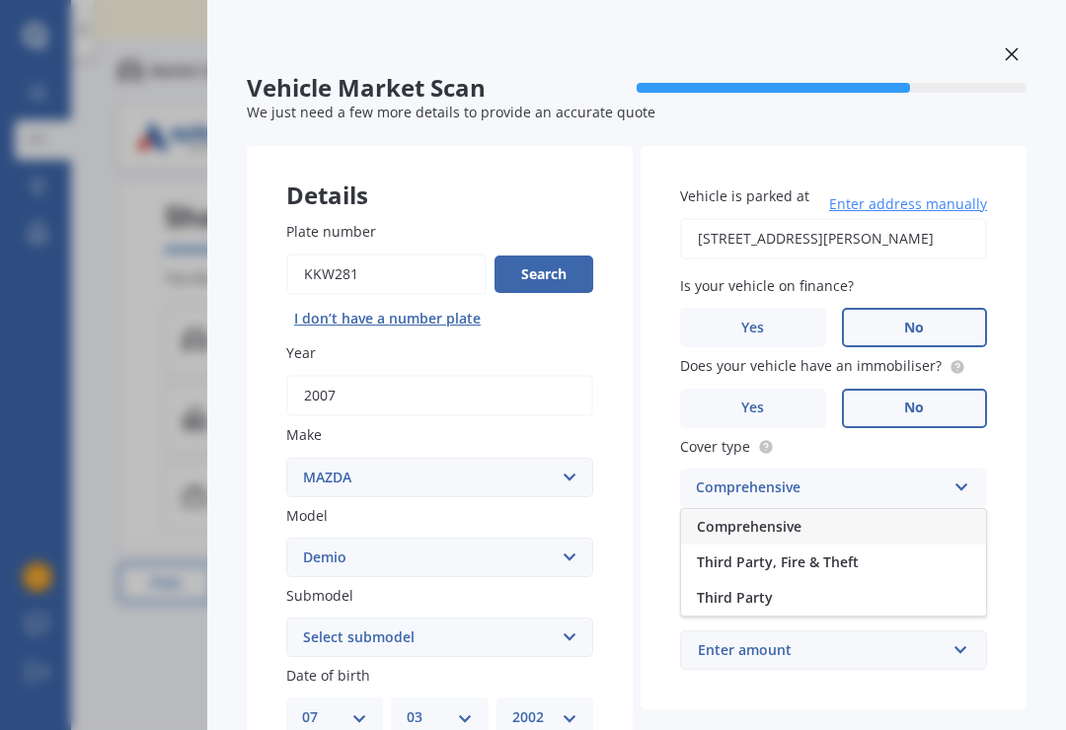
click at [833, 522] on div "Comprehensive" at bounding box center [833, 527] width 305 height 36
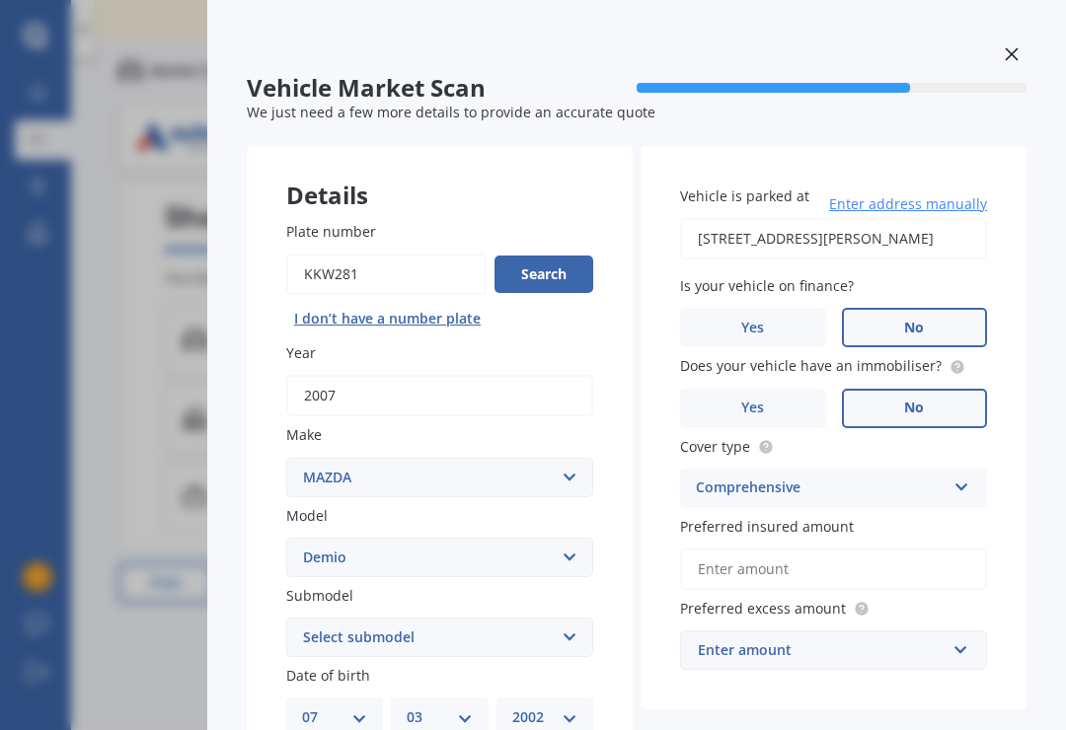
click at [842, 558] on input "Preferred insured amount" at bounding box center [833, 569] width 307 height 41
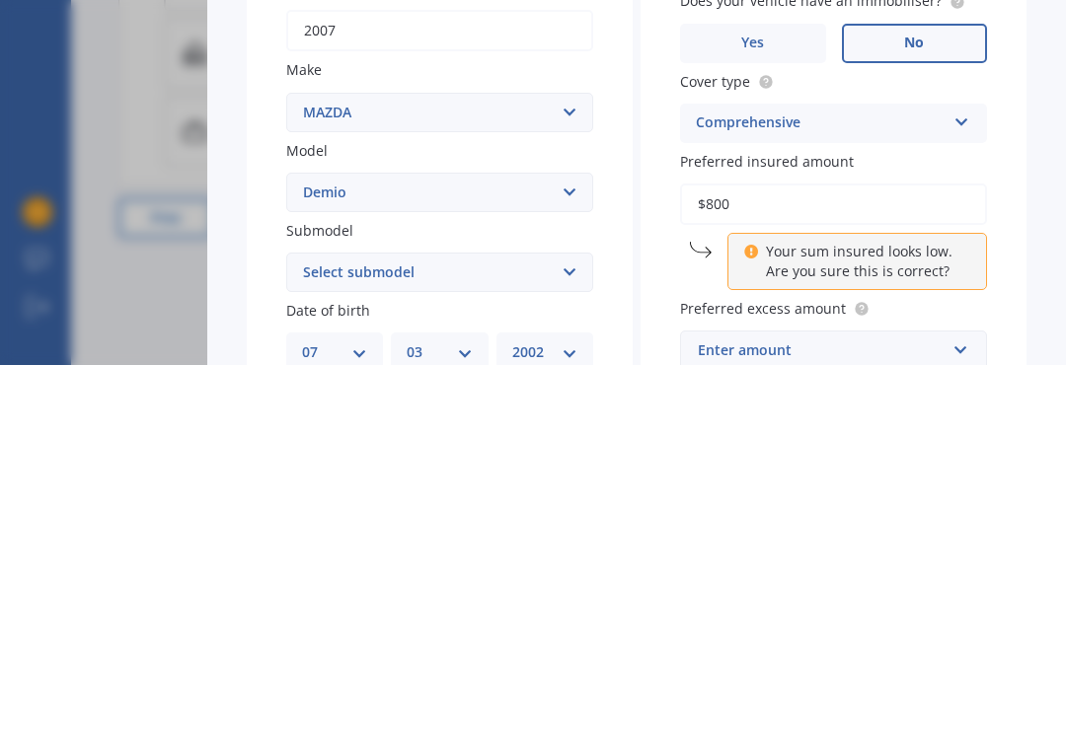
type input "$8,000"
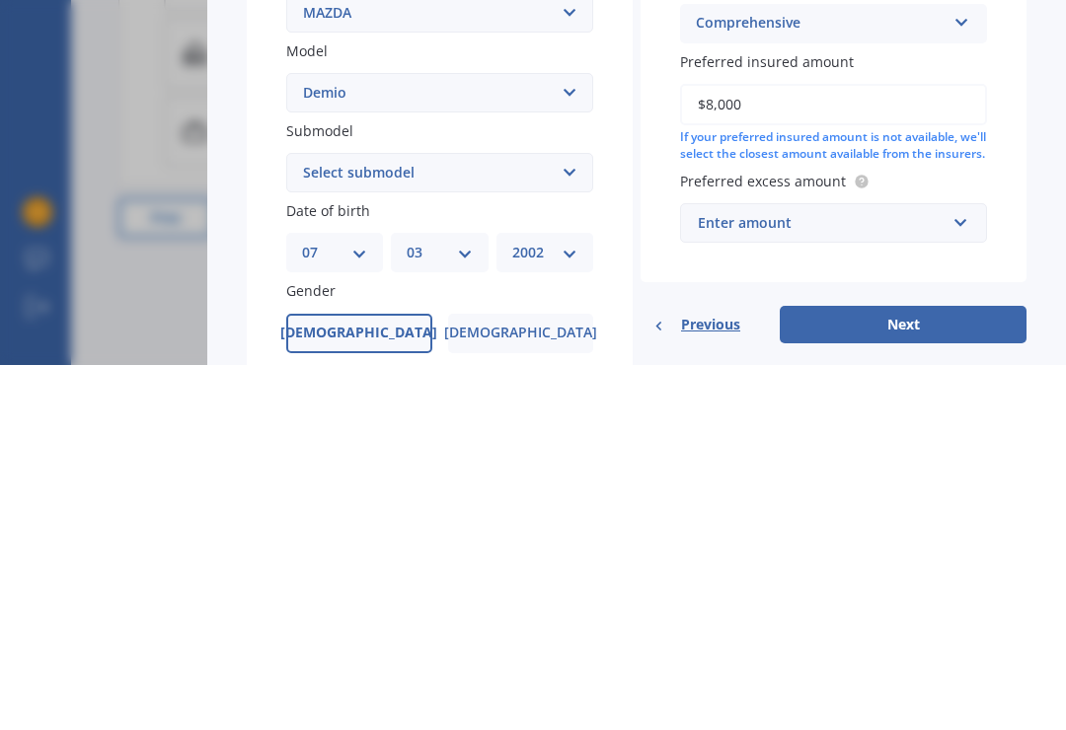
scroll to position [102, 0]
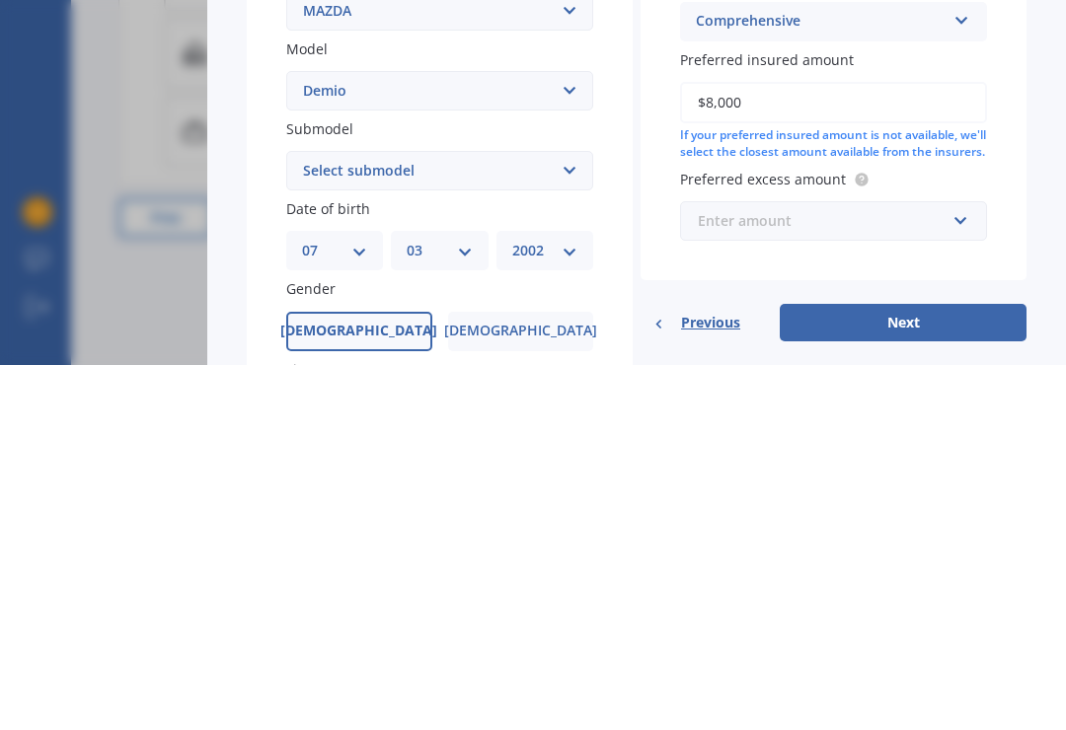
click at [958, 567] on input "text" at bounding box center [826, 585] width 289 height 37
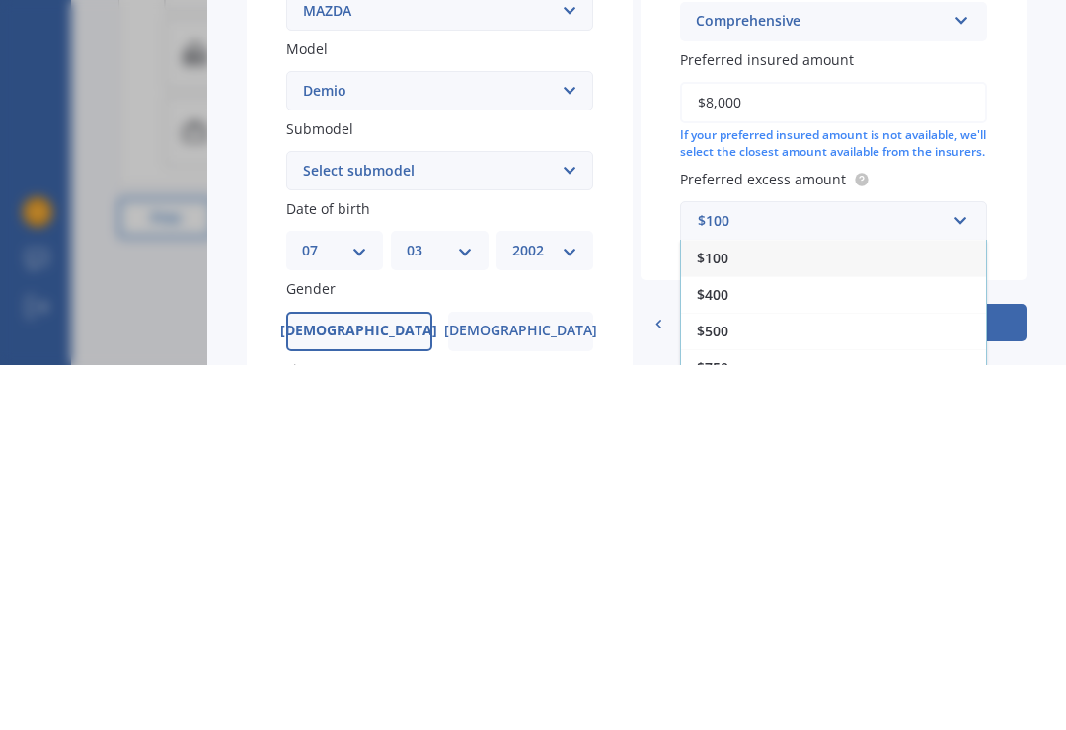
click at [729, 678] on div "$500" at bounding box center [833, 696] width 305 height 37
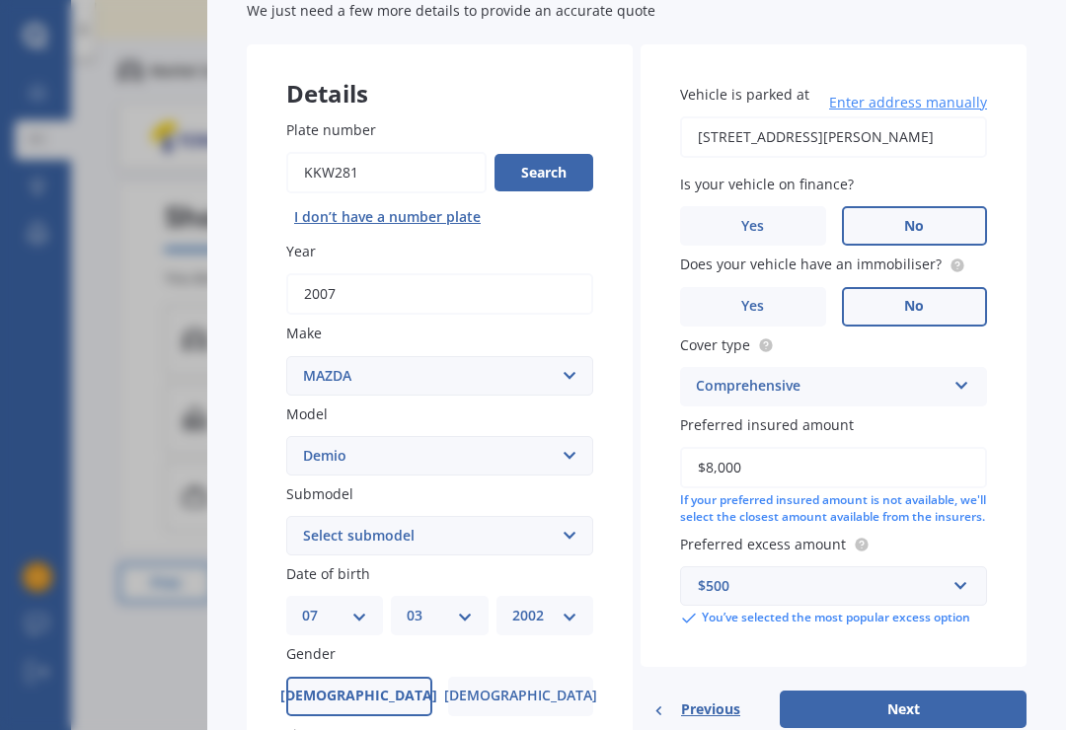
click at [917, 691] on button "Next" at bounding box center [903, 709] width 247 height 37
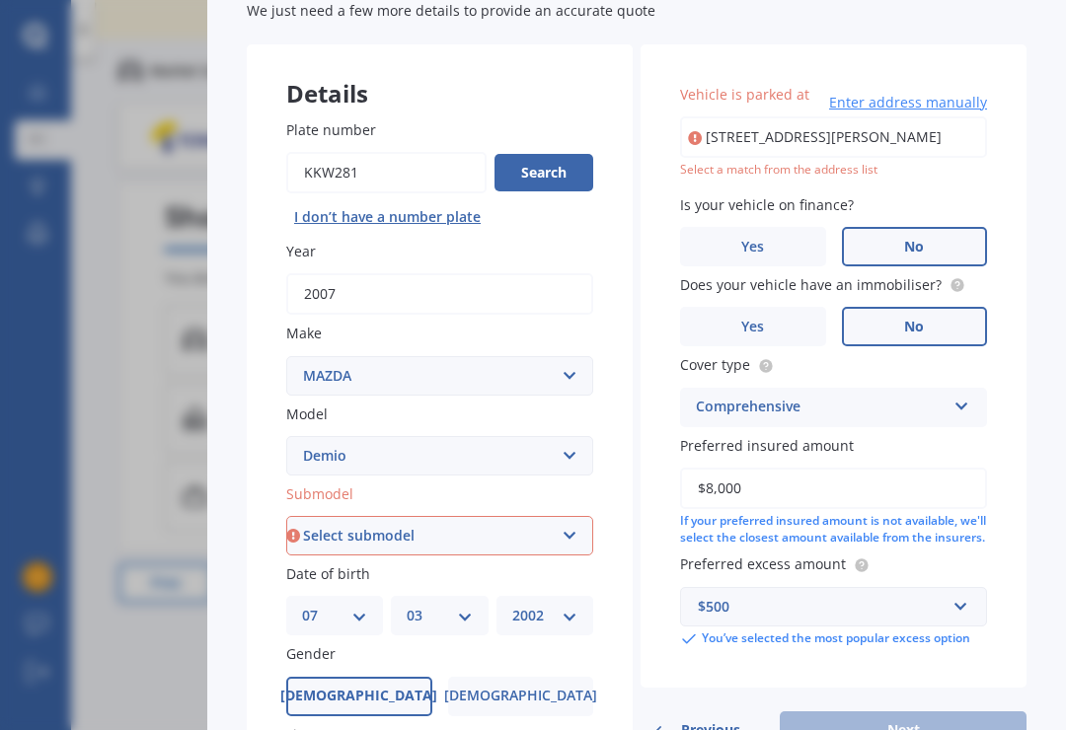
click at [483, 516] on select "Select submodel (All) Diesel Petrol XD Touring Turbo Diesel" at bounding box center [439, 535] width 307 height 39
select select "PETROL"
click at [918, 116] on input "[STREET_ADDRESS][PERSON_NAME]" at bounding box center [833, 136] width 307 height 41
type input "[STREET_ADDRESS][PERSON_NAME]"
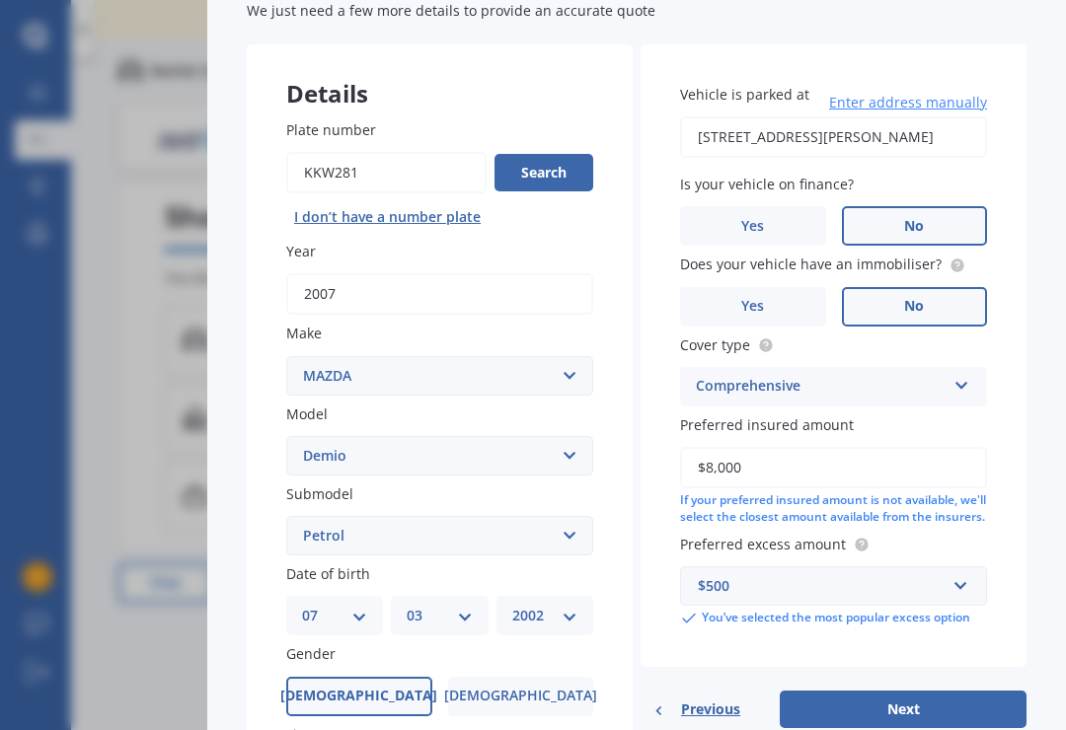
click at [965, 691] on button "Next" at bounding box center [903, 709] width 247 height 37
select select "07"
select select "03"
select select "2002"
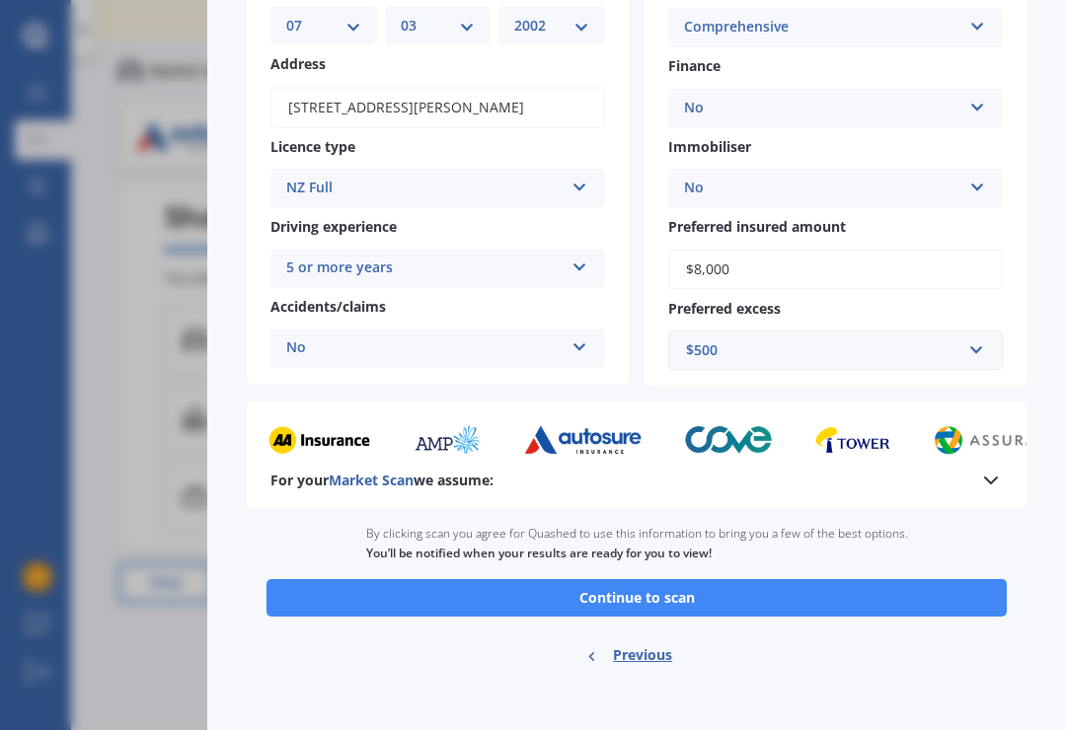
scroll to position [266, 0]
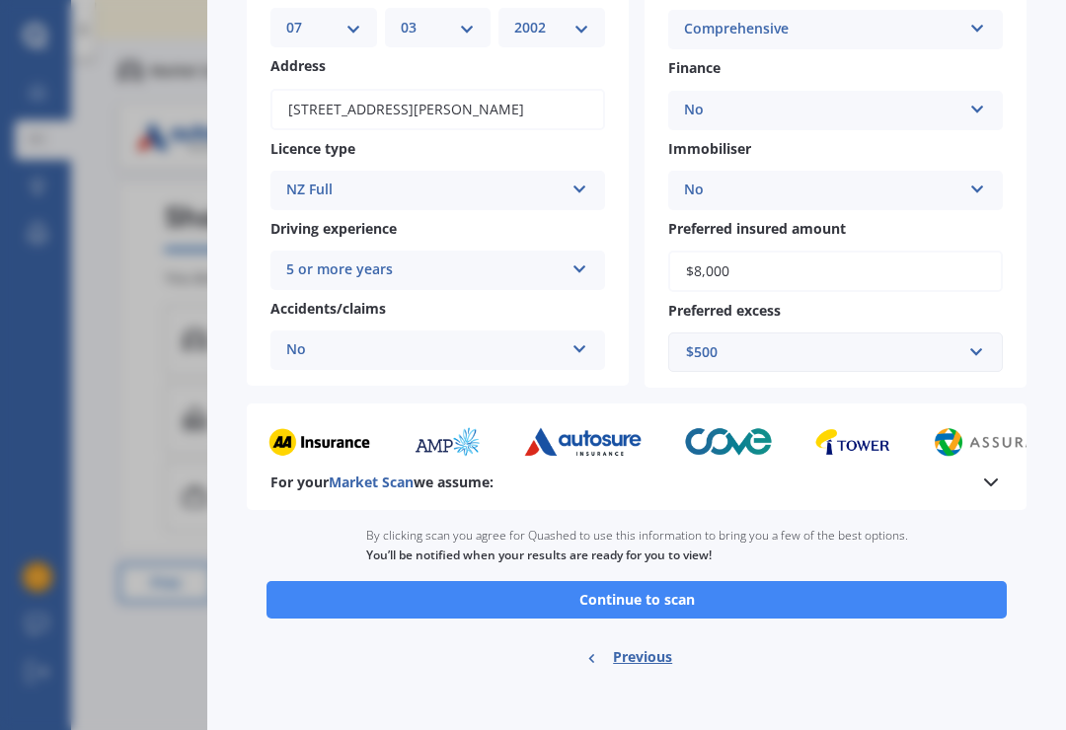
click at [956, 581] on button "Continue to scan" at bounding box center [636, 599] width 740 height 37
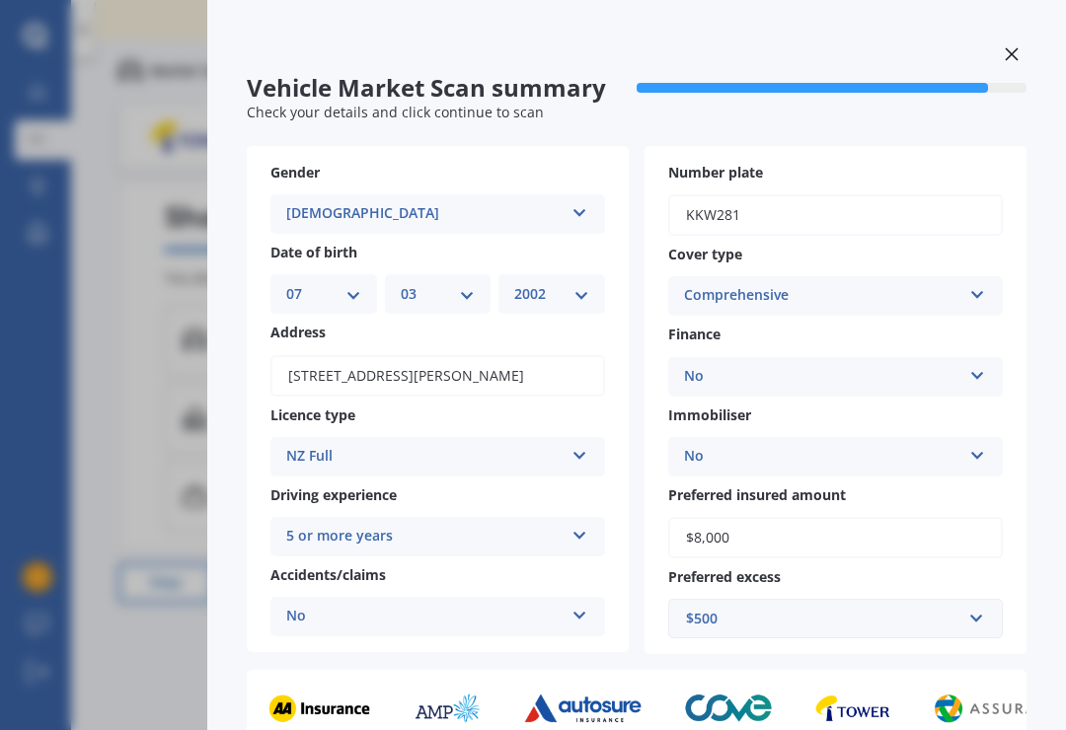
scroll to position [0, 0]
click at [1011, 40] on div at bounding box center [1012, 56] width 30 height 35
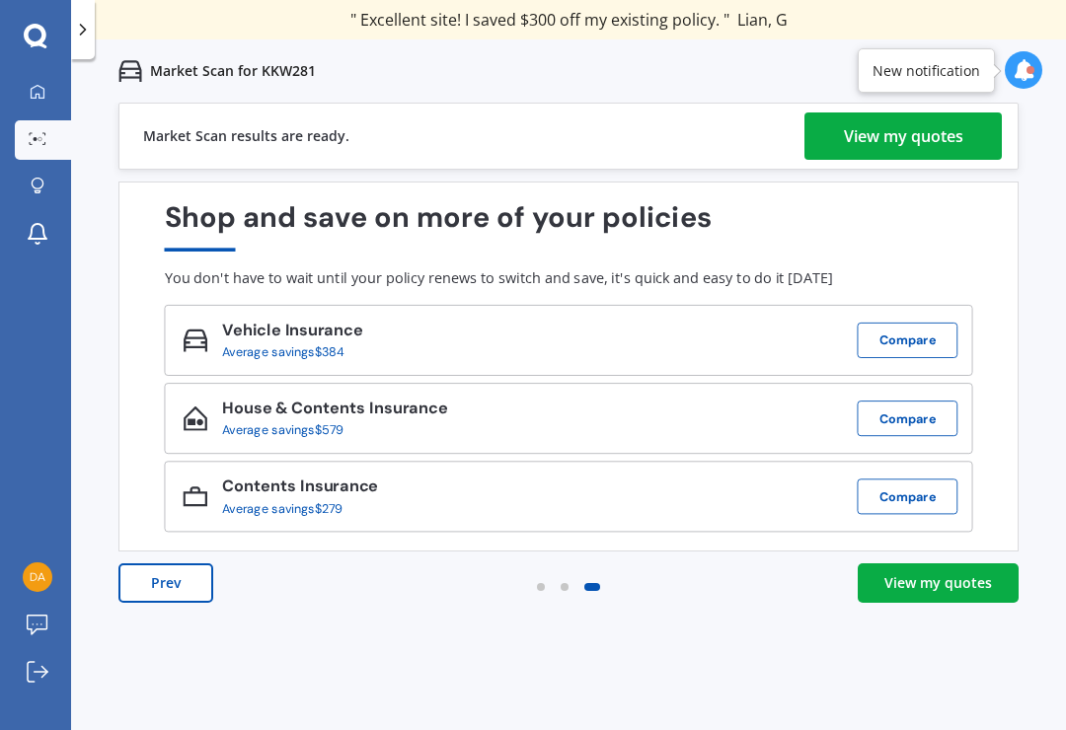
click at [931, 112] on div "View my quotes" at bounding box center [903, 135] width 119 height 47
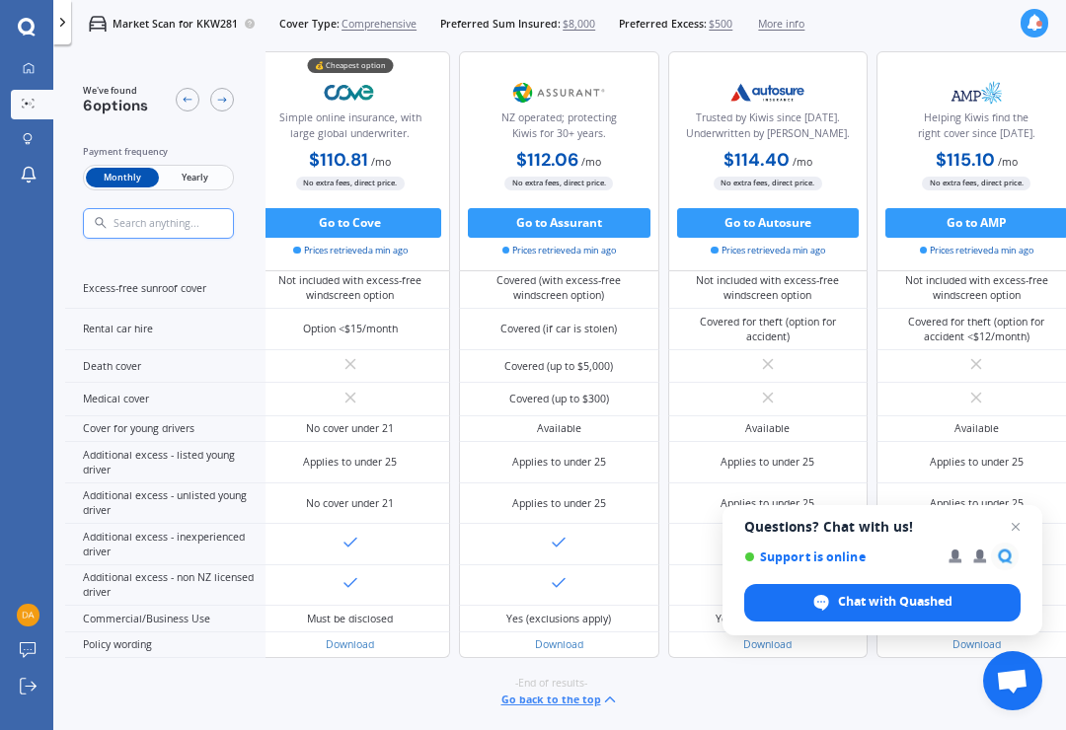
scroll to position [1229, 20]
click at [601, 708] on button "Go back to the top" at bounding box center [559, 700] width 117 height 18
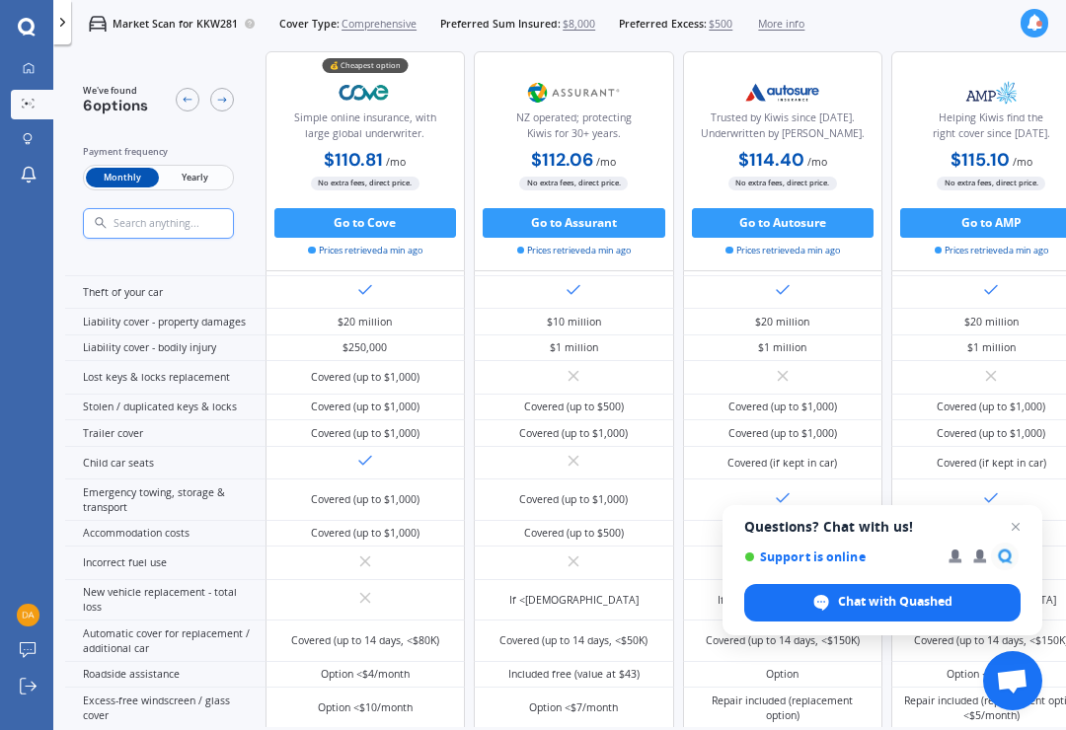
scroll to position [174, 0]
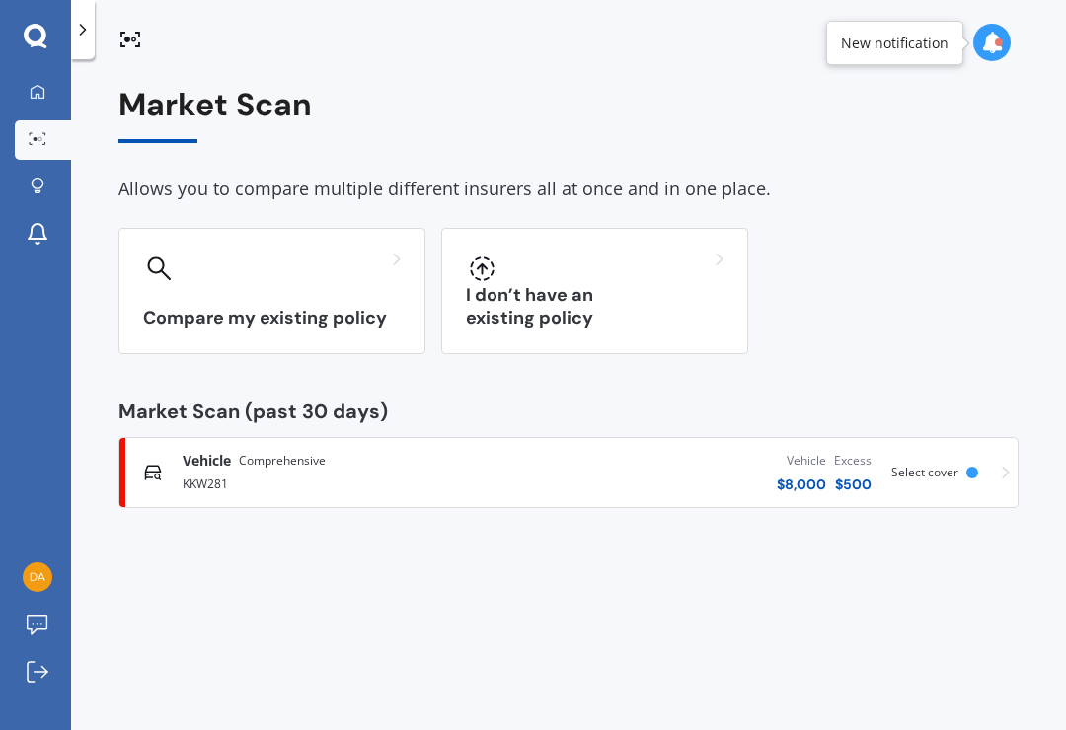
click at [952, 469] on span "Select cover" at bounding box center [924, 472] width 67 height 17
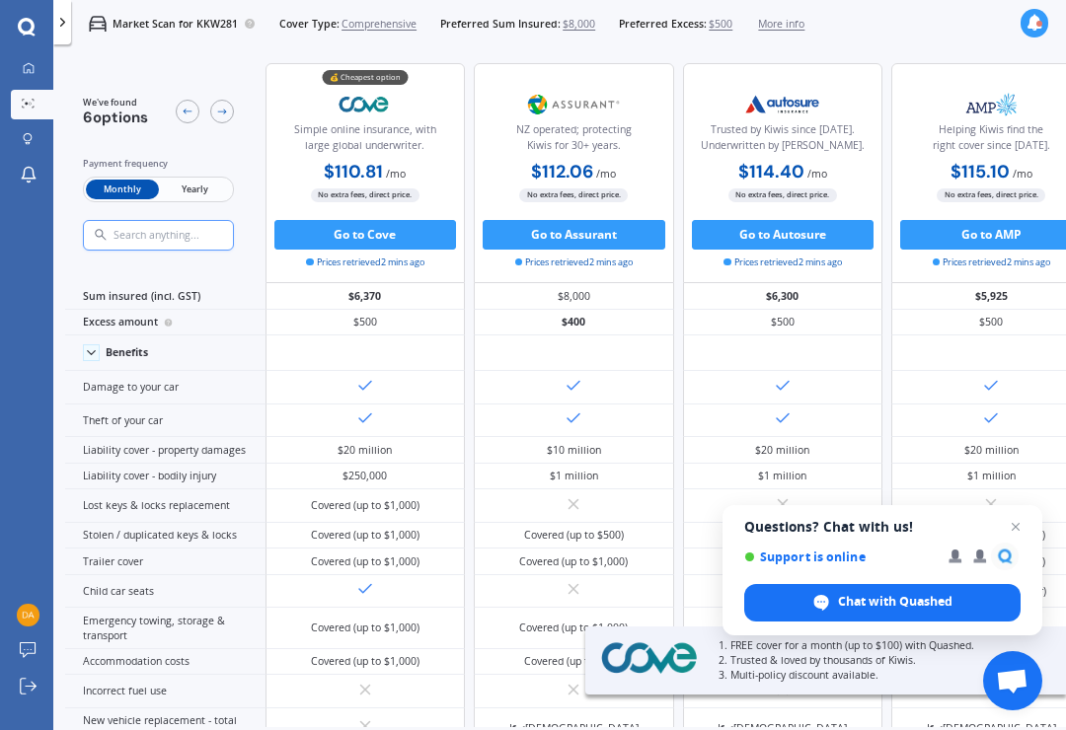
click at [1019, 527] on span "Close chat" at bounding box center [1015, 527] width 24 height 24
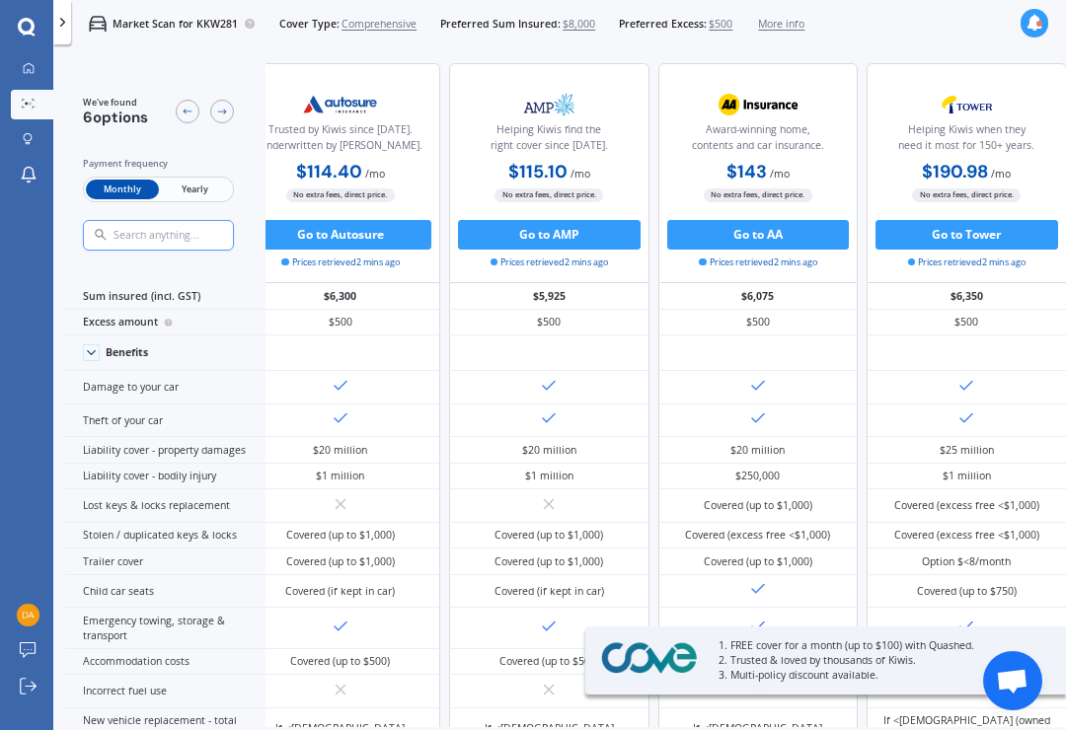
scroll to position [0, 590]
click at [732, 32] on span "$500" at bounding box center [720, 24] width 24 height 15
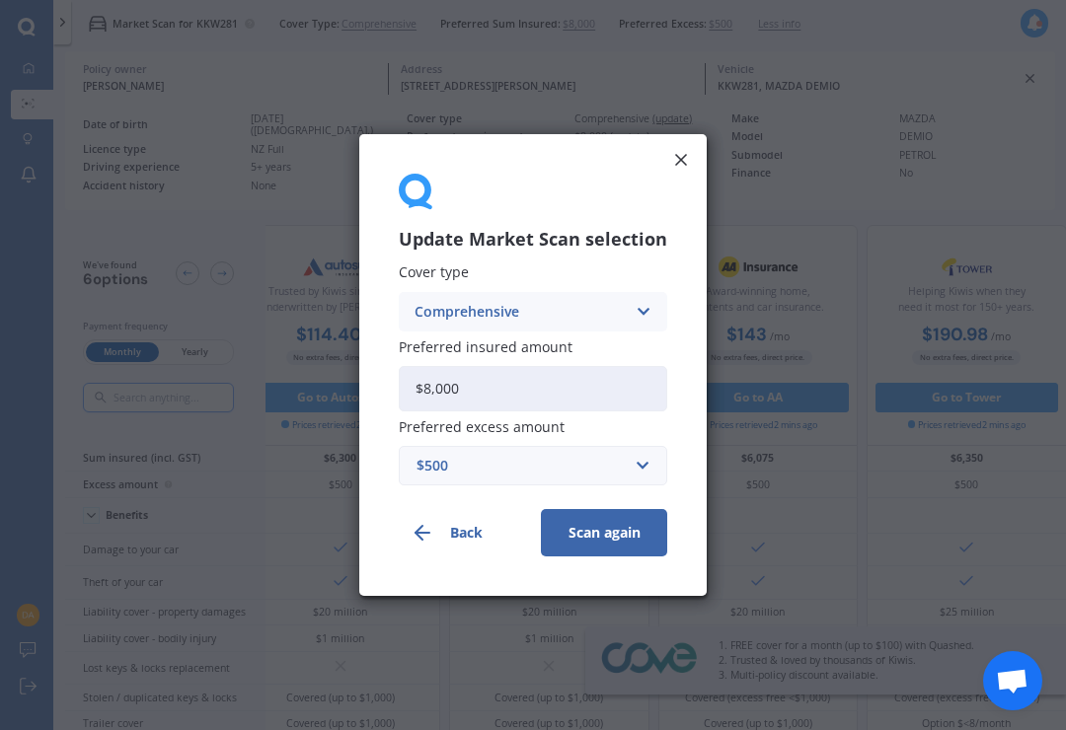
click at [576, 473] on div "$500" at bounding box center [520, 466] width 209 height 22
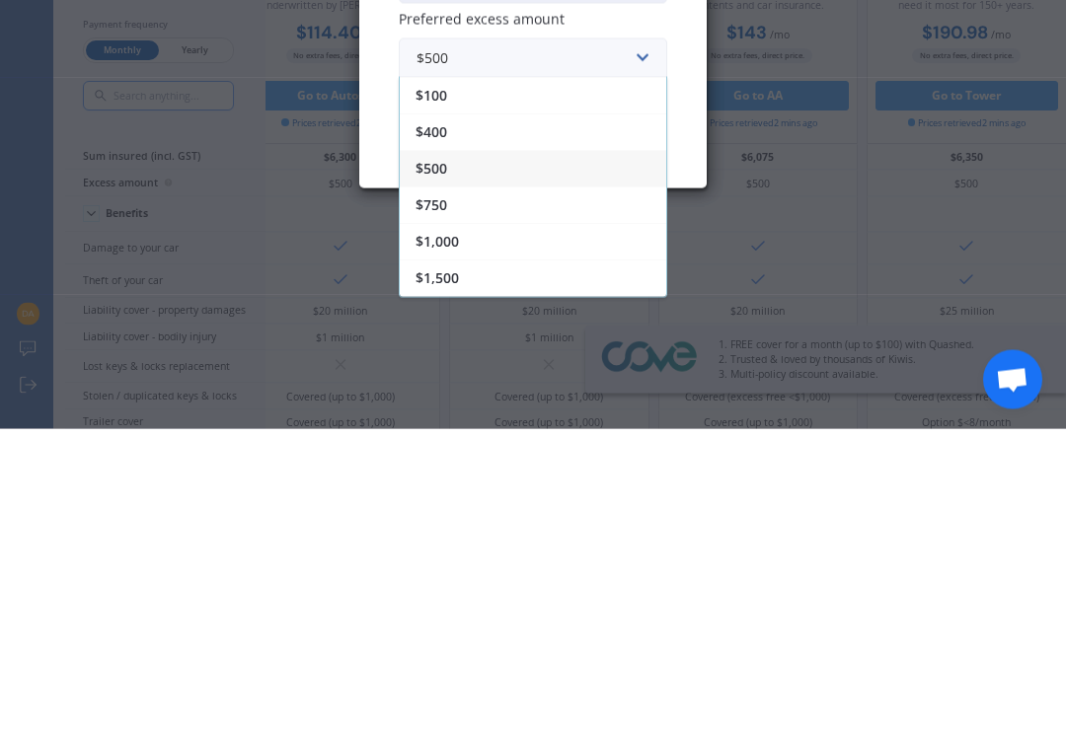
click at [465, 524] on div "$1,000" at bounding box center [533, 542] width 266 height 37
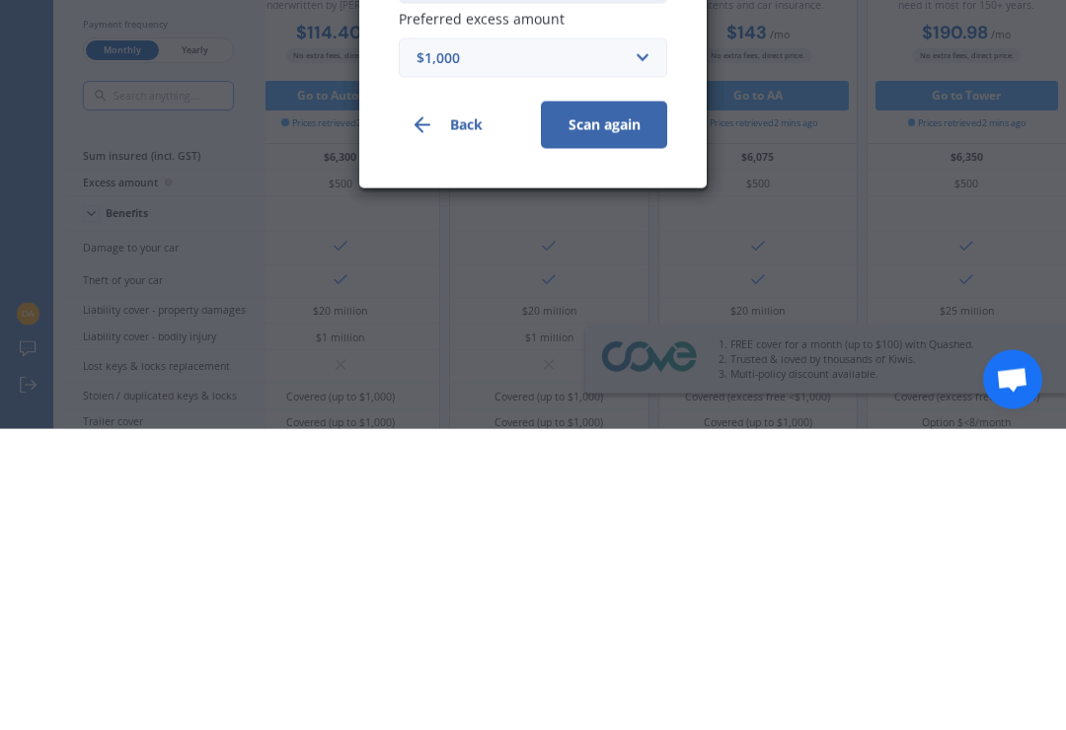
scroll to position [31, 0]
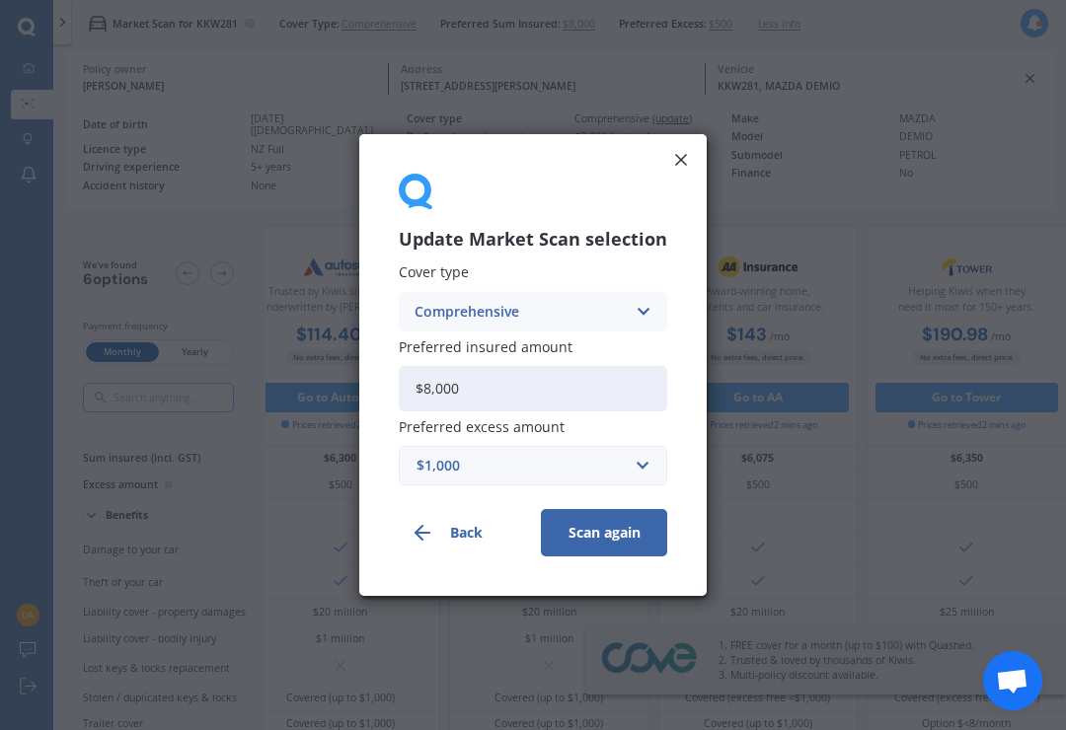
click at [632, 543] on button "Scan again" at bounding box center [604, 532] width 126 height 47
